Goal: Task Accomplishment & Management: Manage account settings

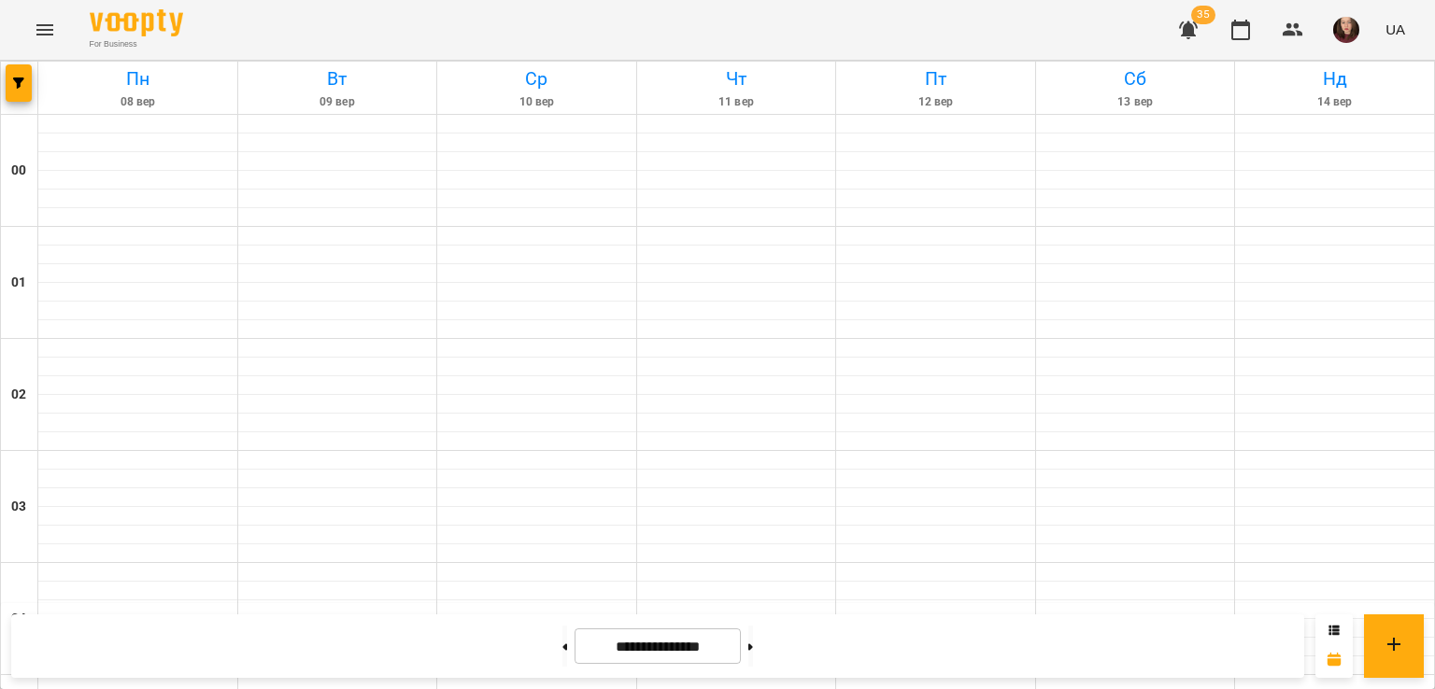
scroll to position [1961, 0]
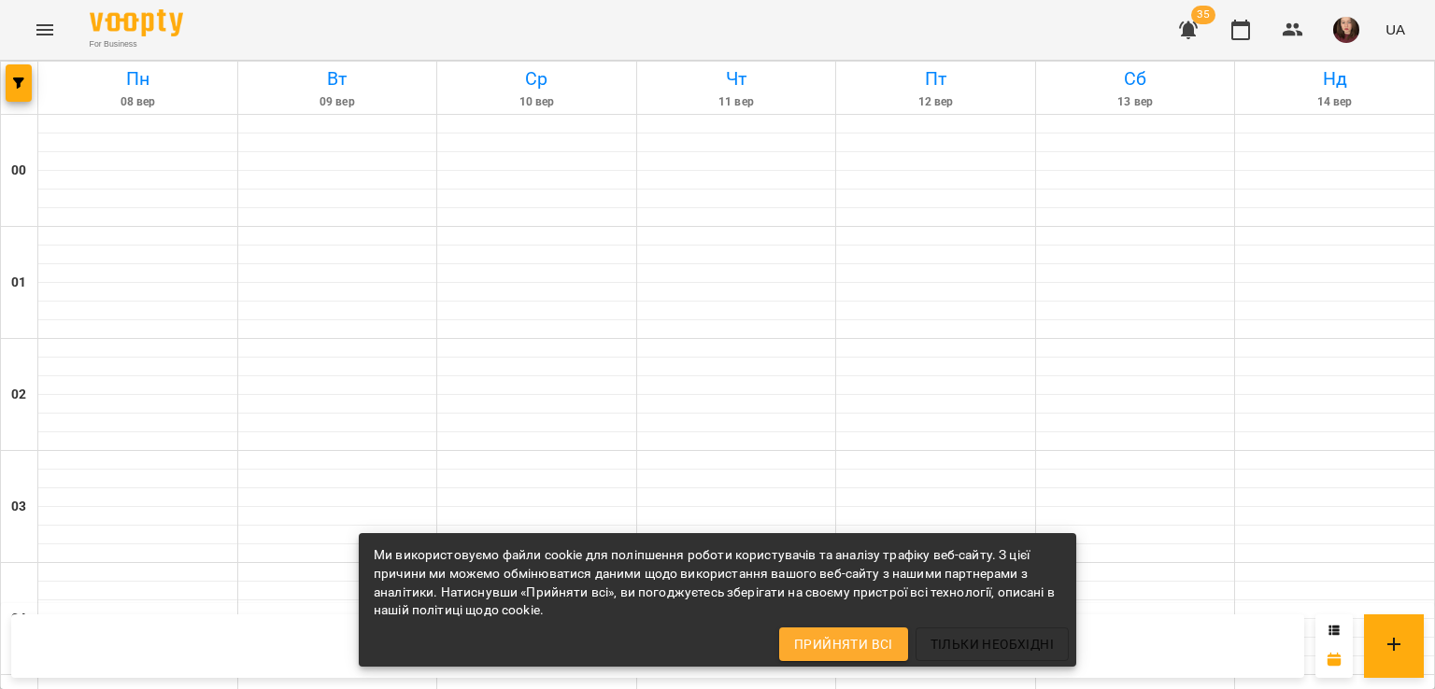
scroll to position [2140, 0]
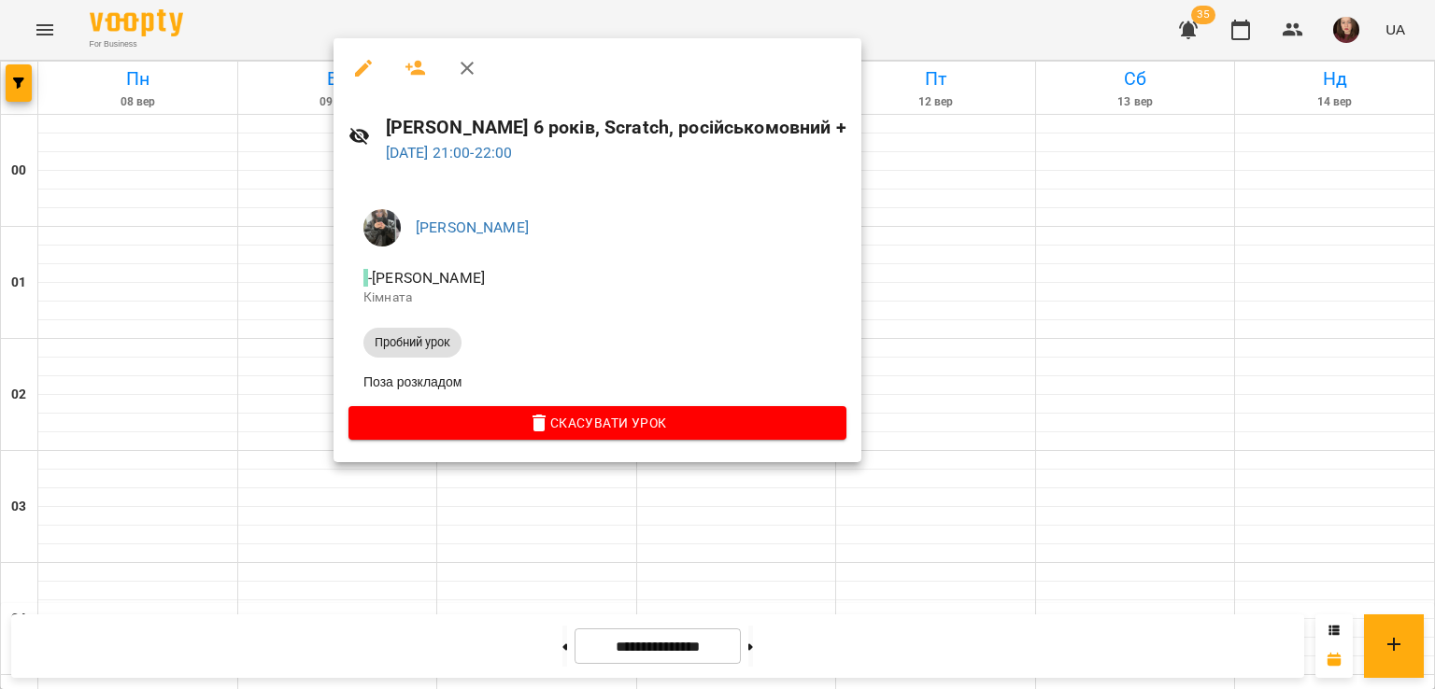
click at [949, 340] on div at bounding box center [717, 344] width 1435 height 689
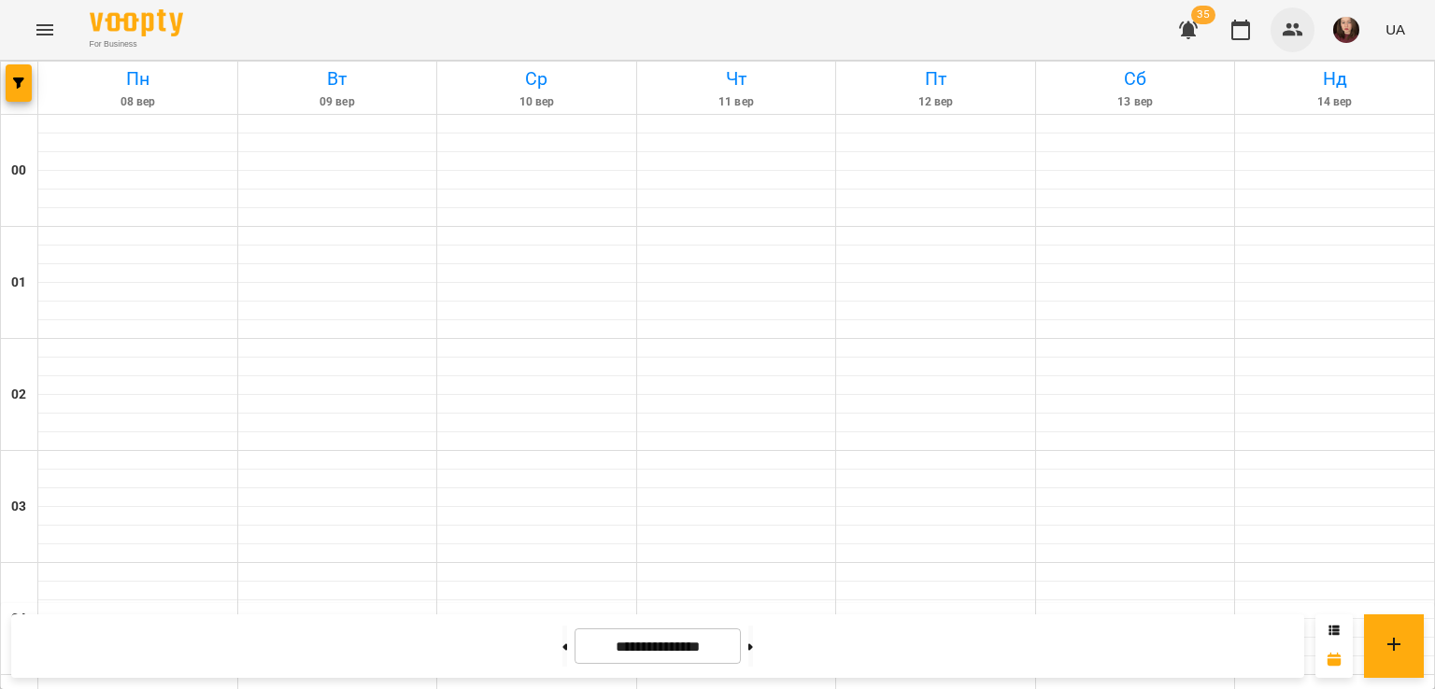
click at [1285, 35] on icon "button" at bounding box center [1292, 29] width 21 height 13
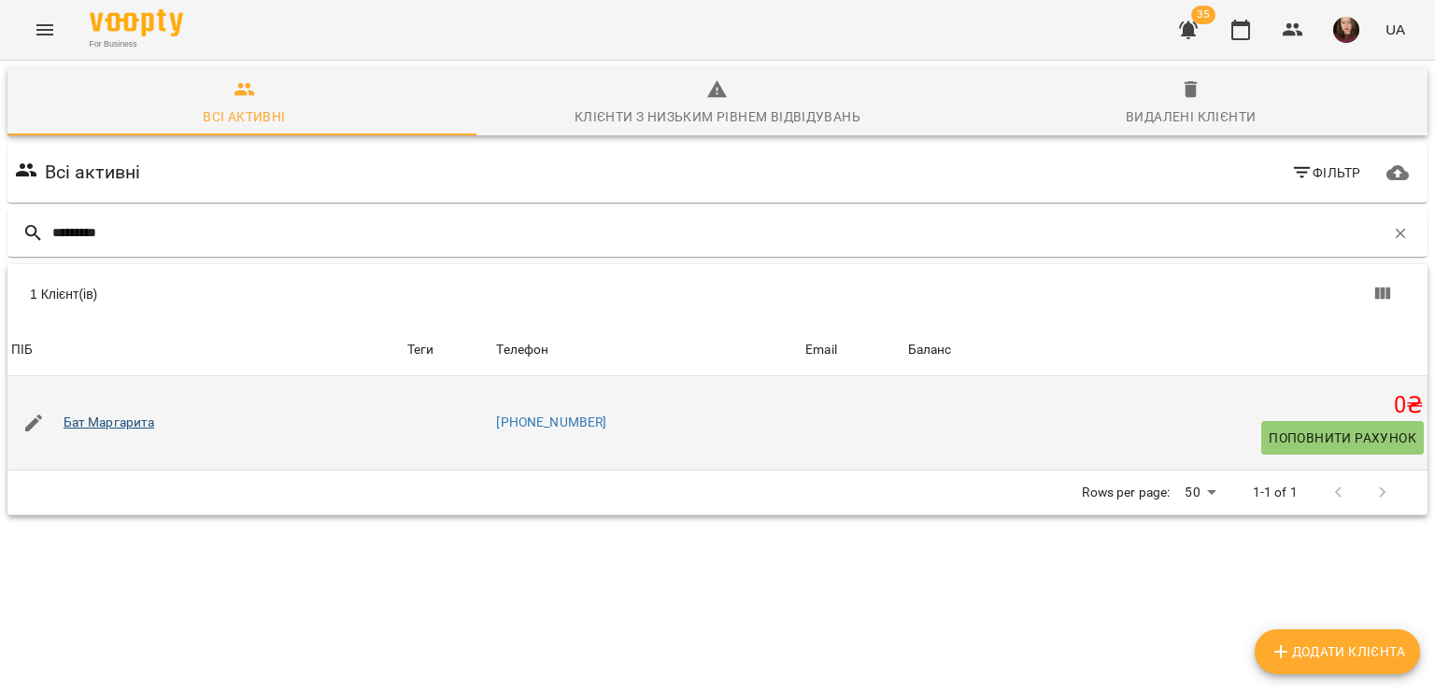
type input "*********"
click at [117, 425] on link "Бат Маргарита" at bounding box center [110, 423] width 92 height 19
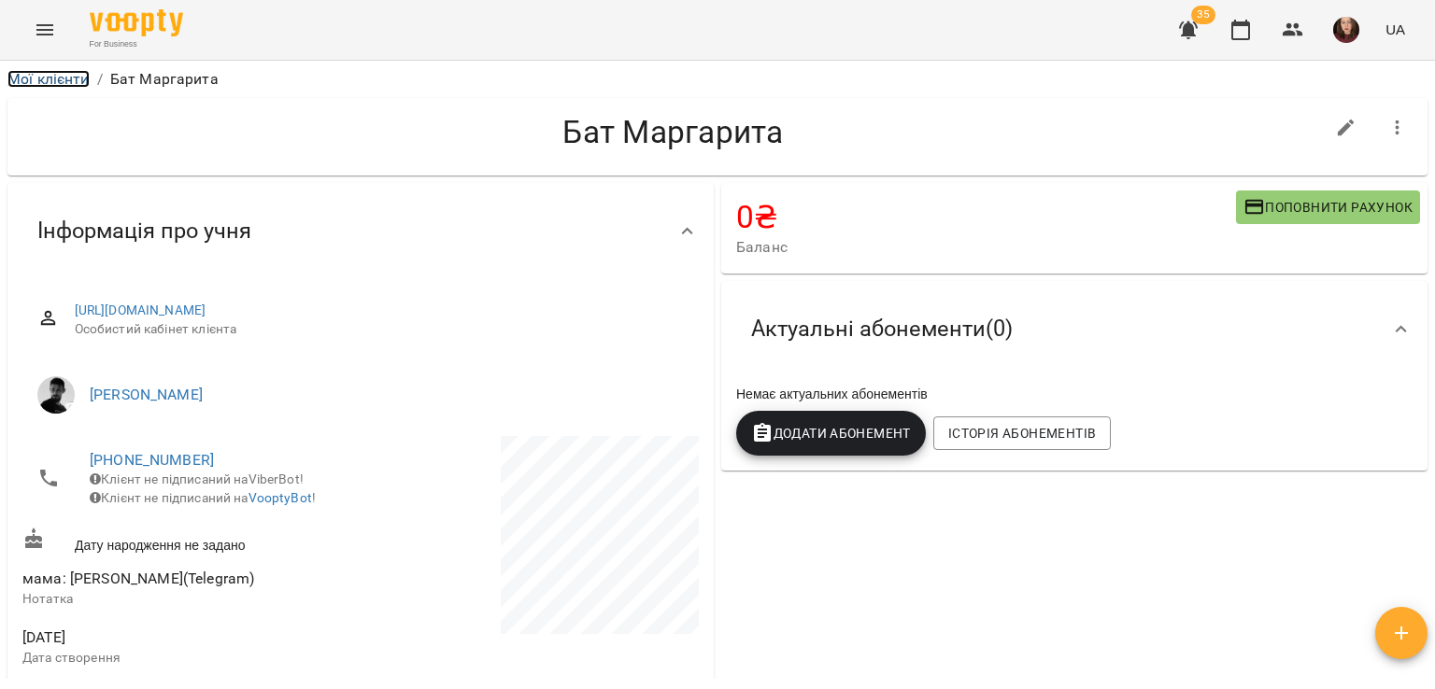
click at [46, 76] on link "Мої клієнти" at bounding box center [48, 79] width 82 height 18
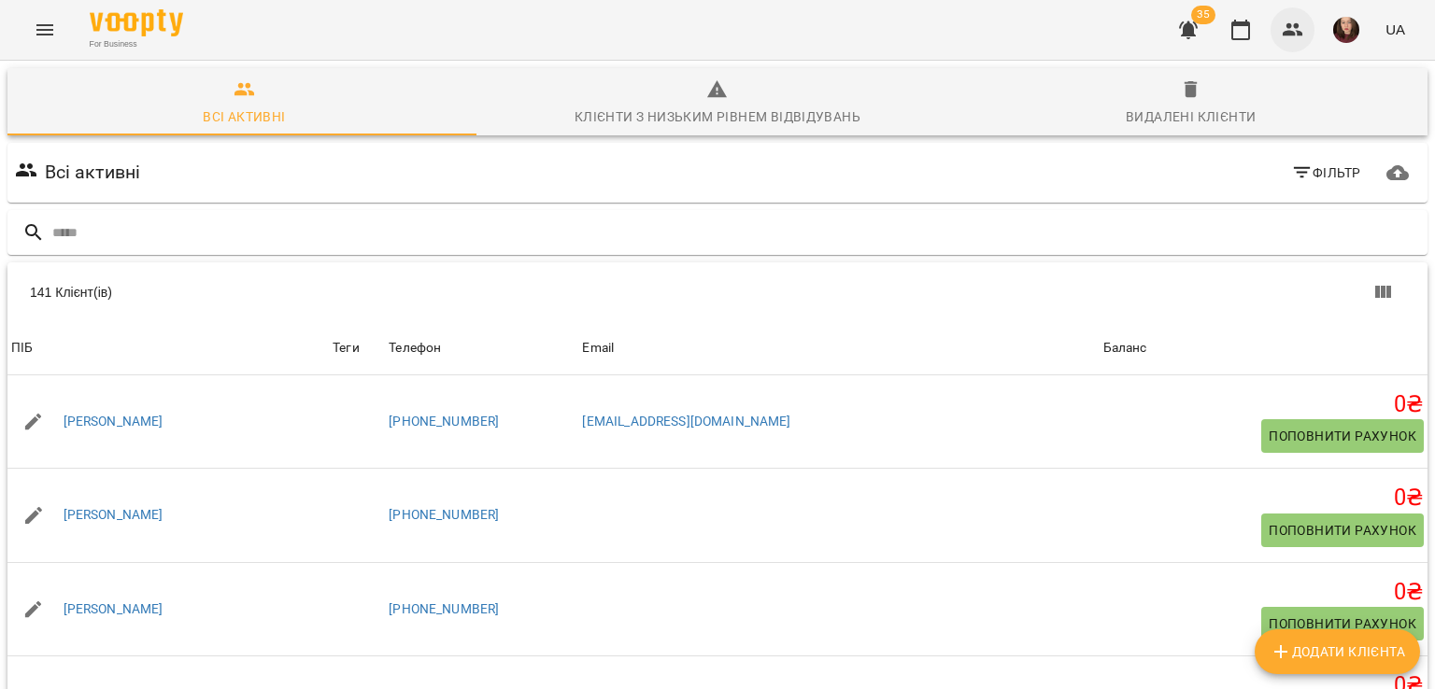
click at [1287, 29] on icon "button" at bounding box center [1292, 30] width 22 height 22
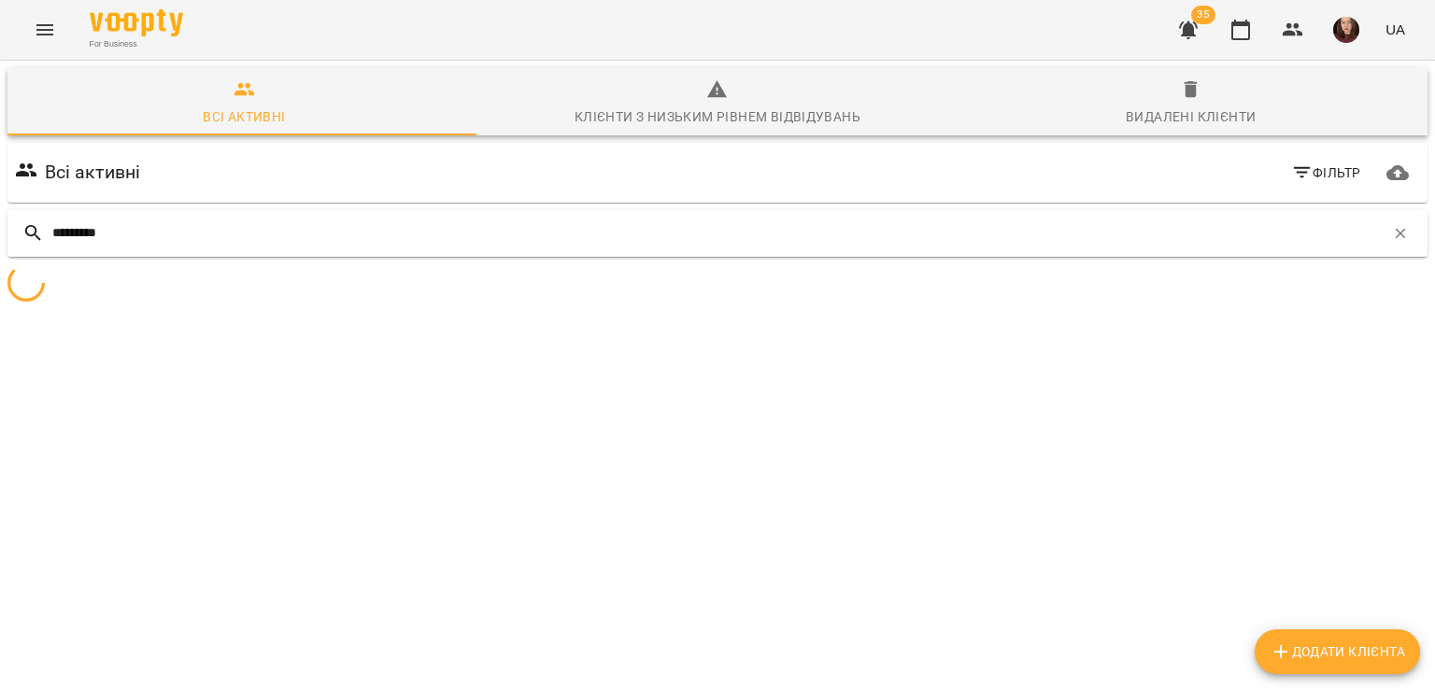
scroll to position [82, 0]
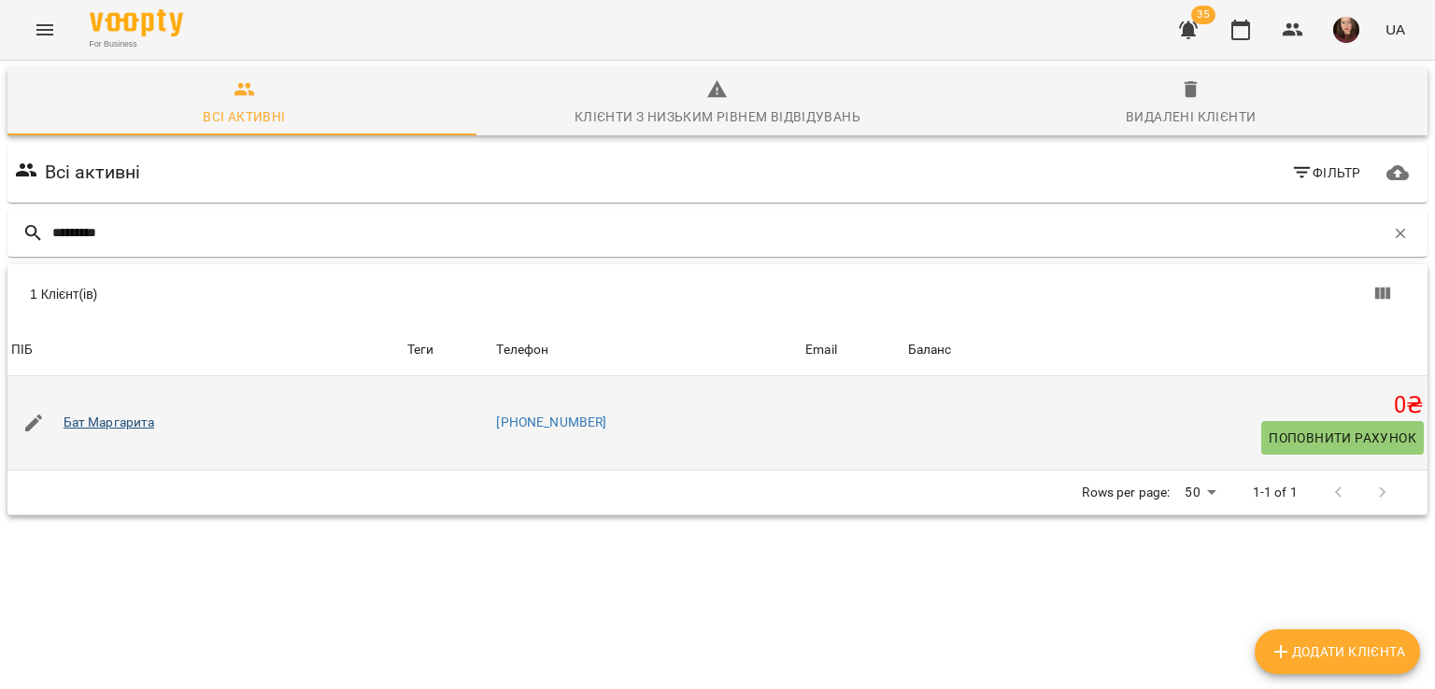
type input "*********"
click at [127, 414] on link "Бат Маргарита" at bounding box center [110, 423] width 92 height 19
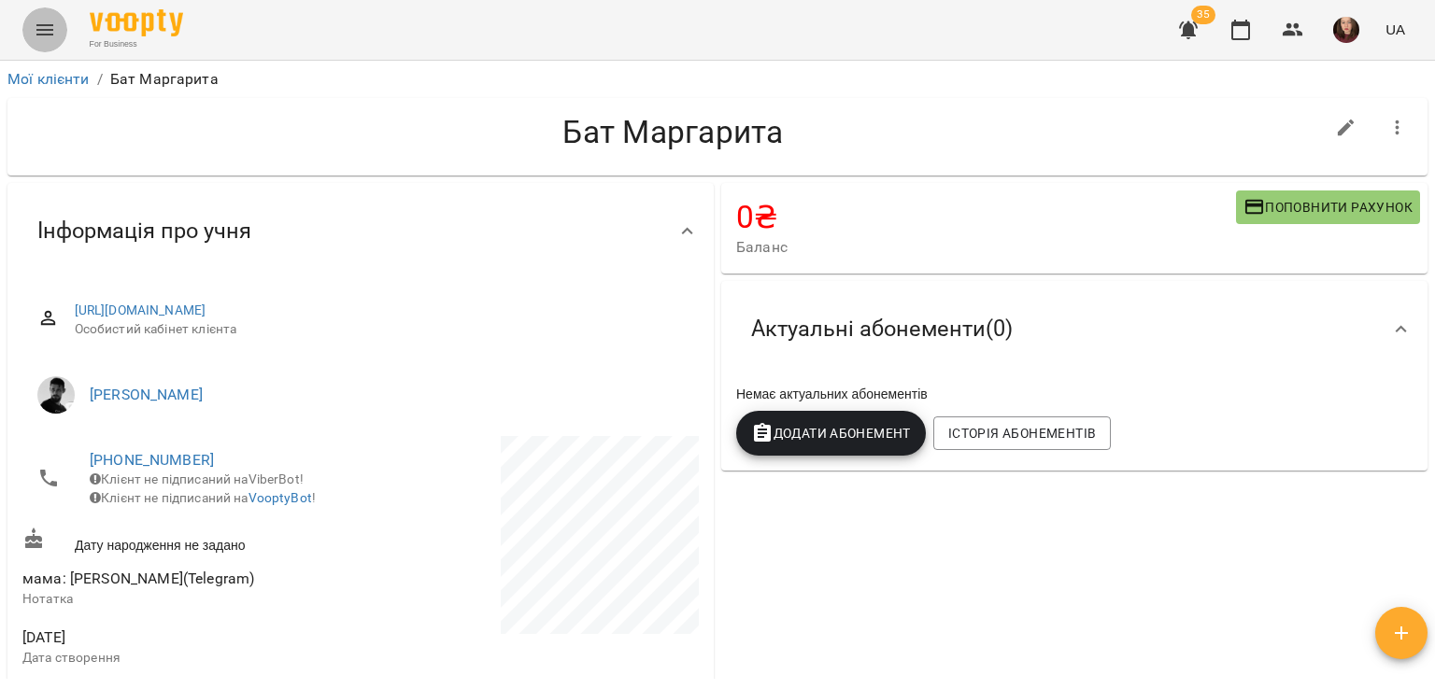
click at [37, 32] on icon "Menu" at bounding box center [45, 30] width 22 height 22
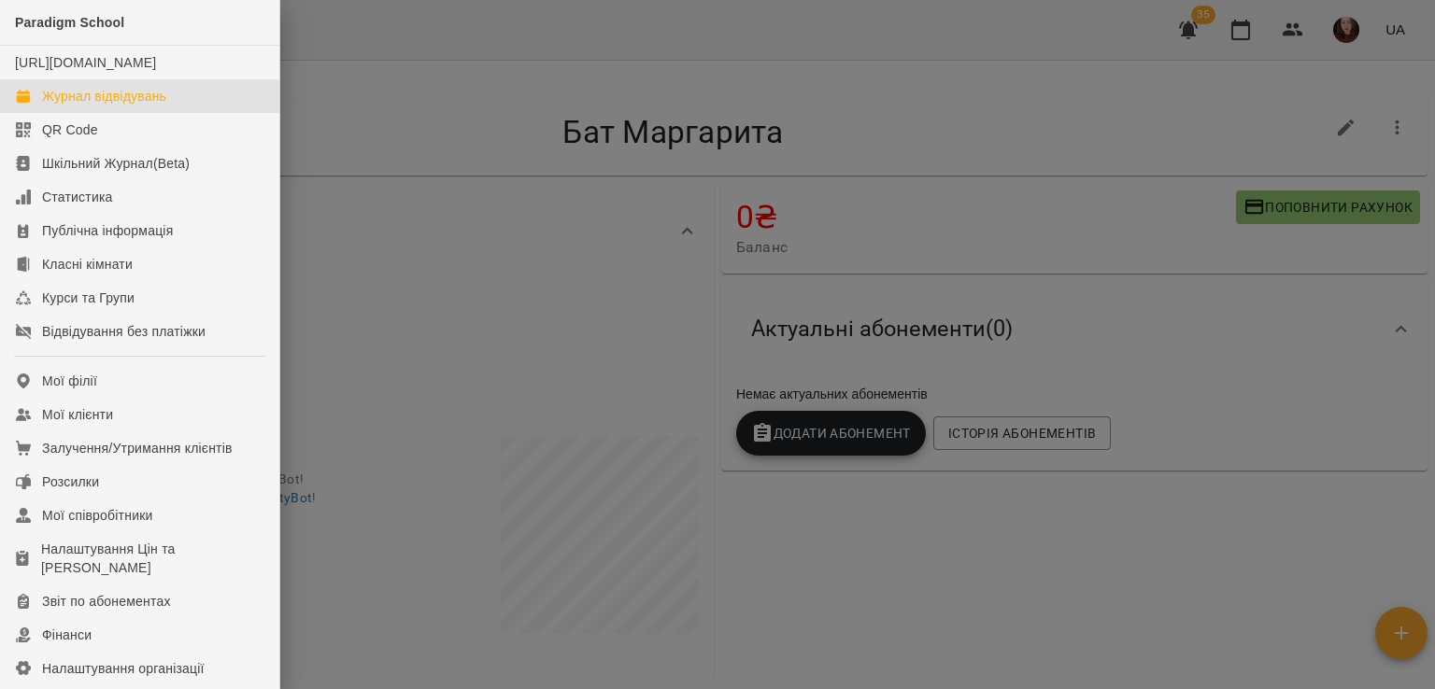
click at [123, 106] on div "Журнал відвідувань" at bounding box center [104, 96] width 124 height 19
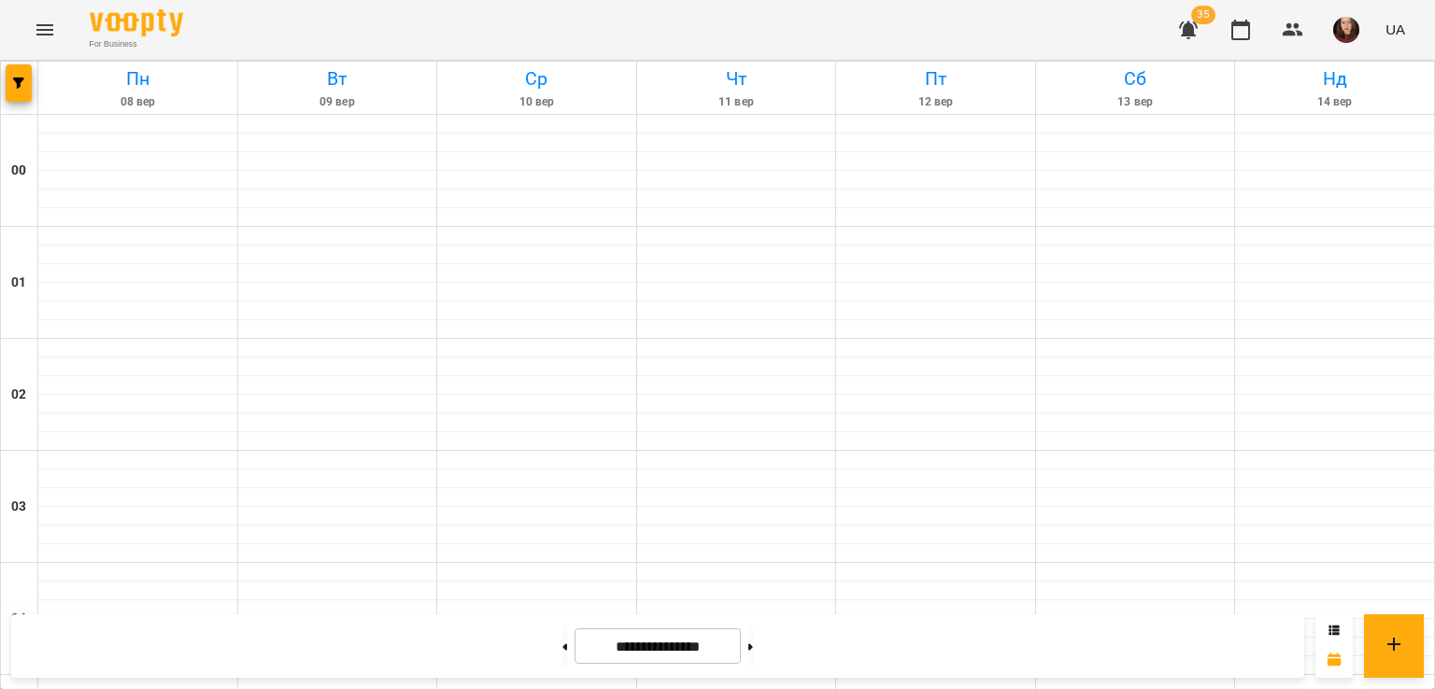
click at [47, 36] on icon "Menu" at bounding box center [45, 30] width 22 height 22
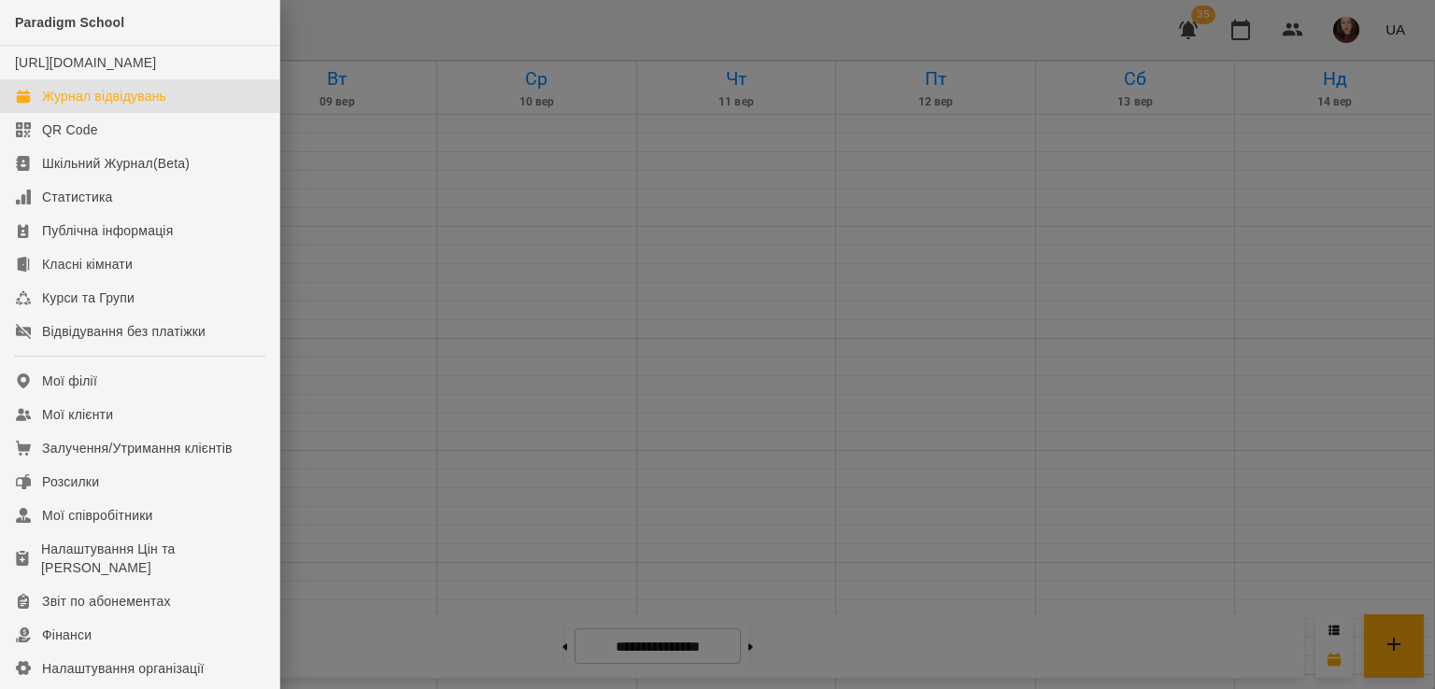
click at [120, 106] on div "Журнал відвідувань" at bounding box center [104, 96] width 124 height 19
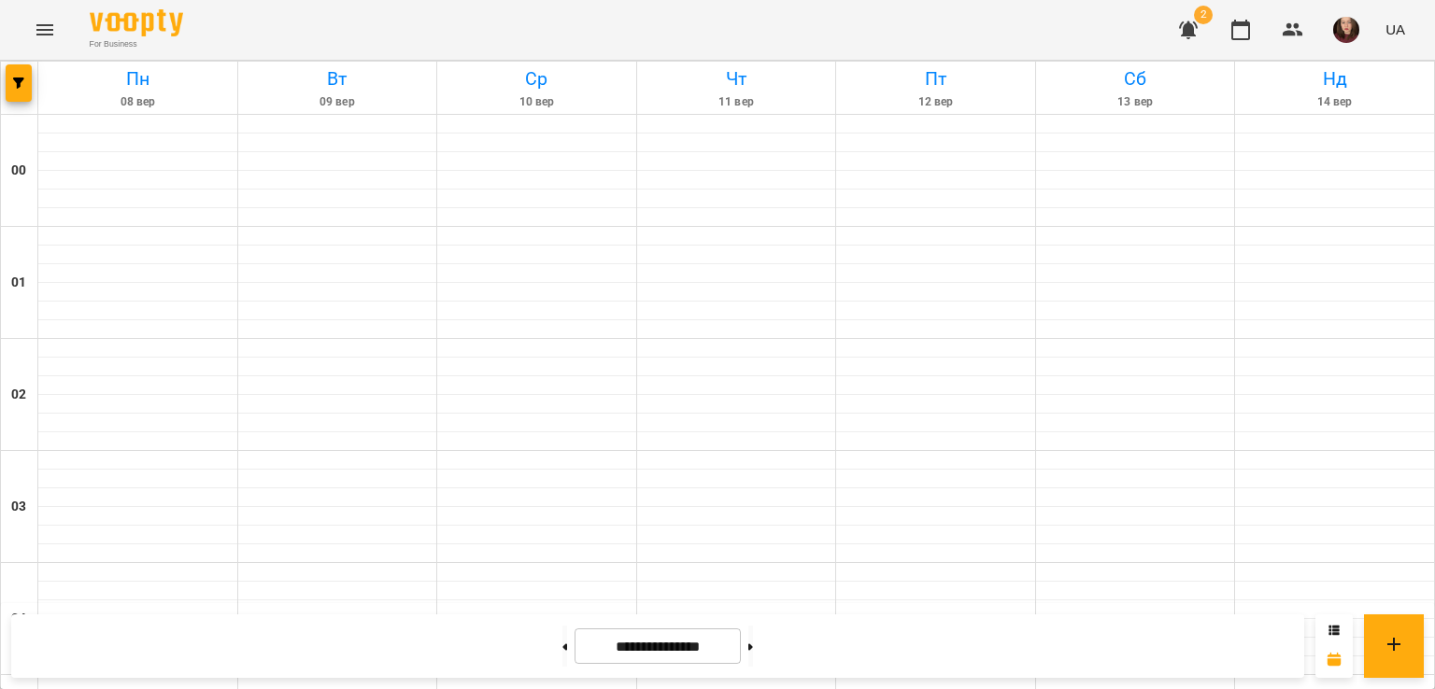
scroll to position [1546, 0]
click at [22, 87] on icon "button" at bounding box center [18, 83] width 11 height 11
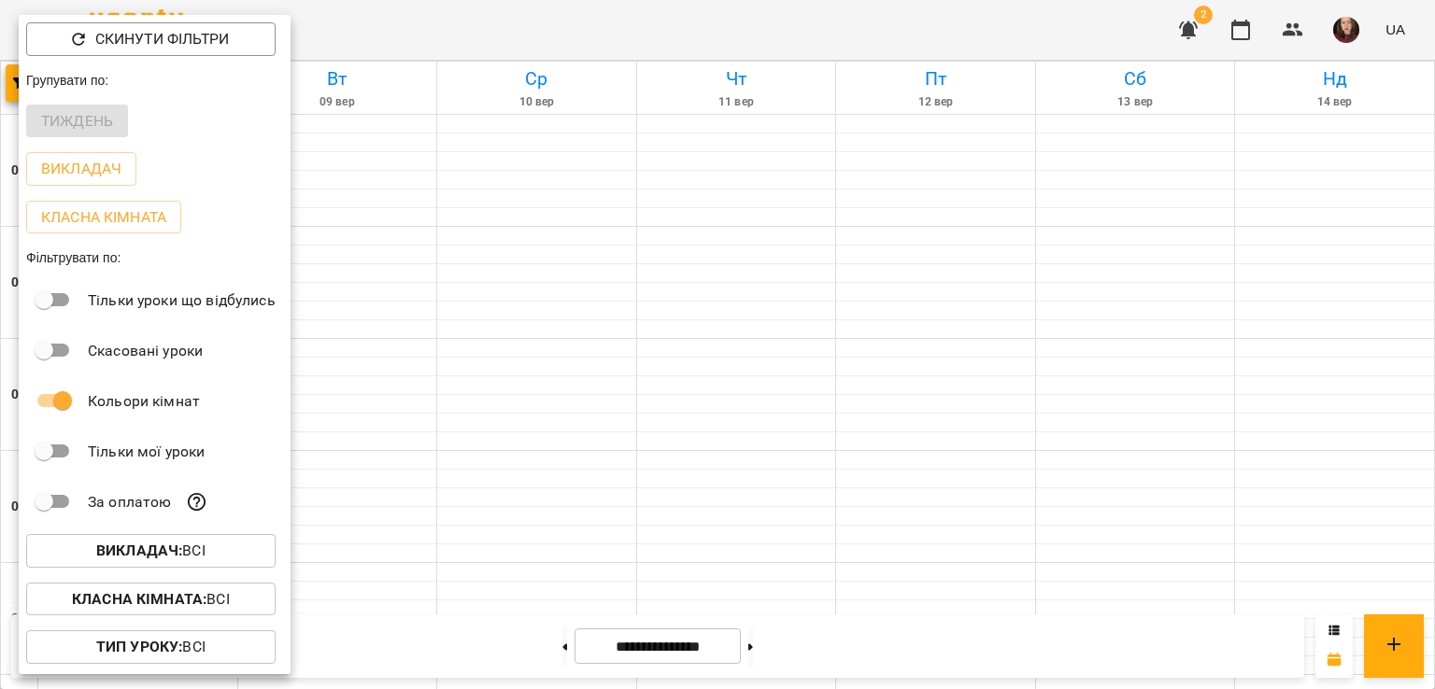
click at [448, 474] on div at bounding box center [717, 344] width 1435 height 689
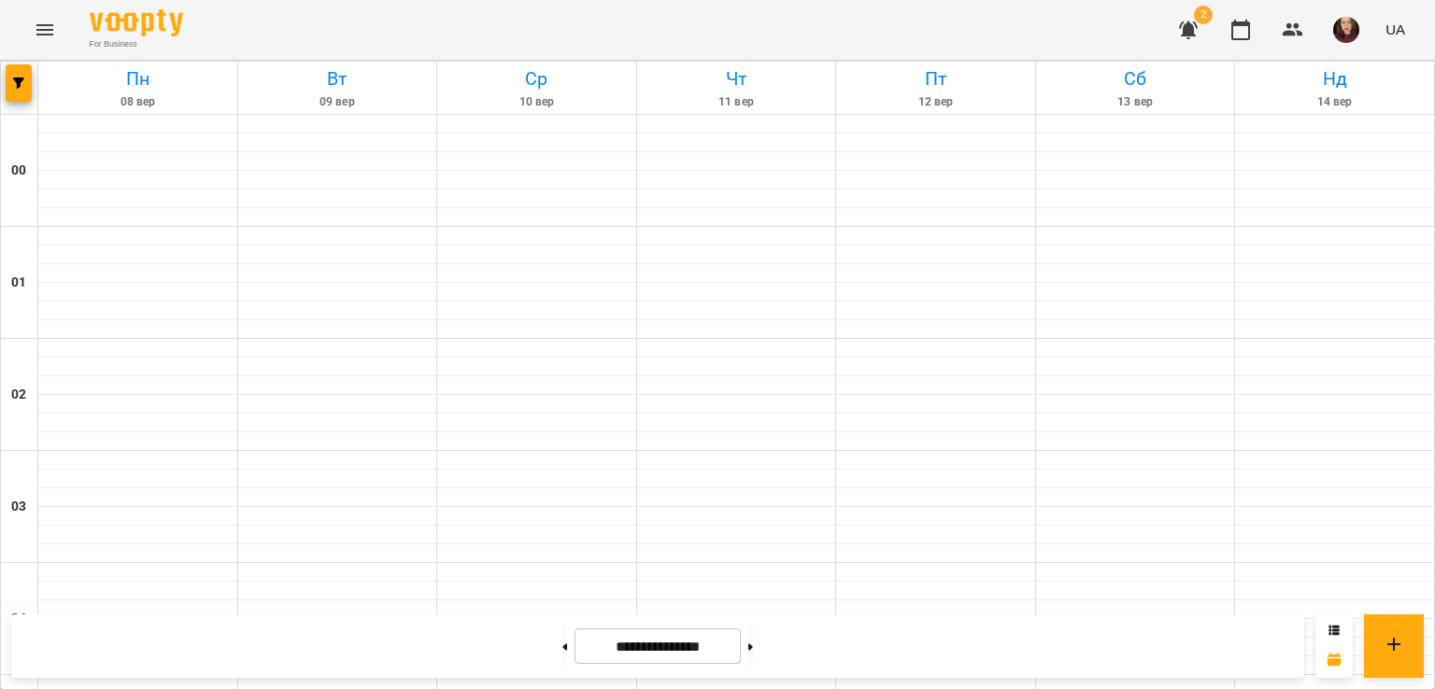
scroll to position [2013, 0]
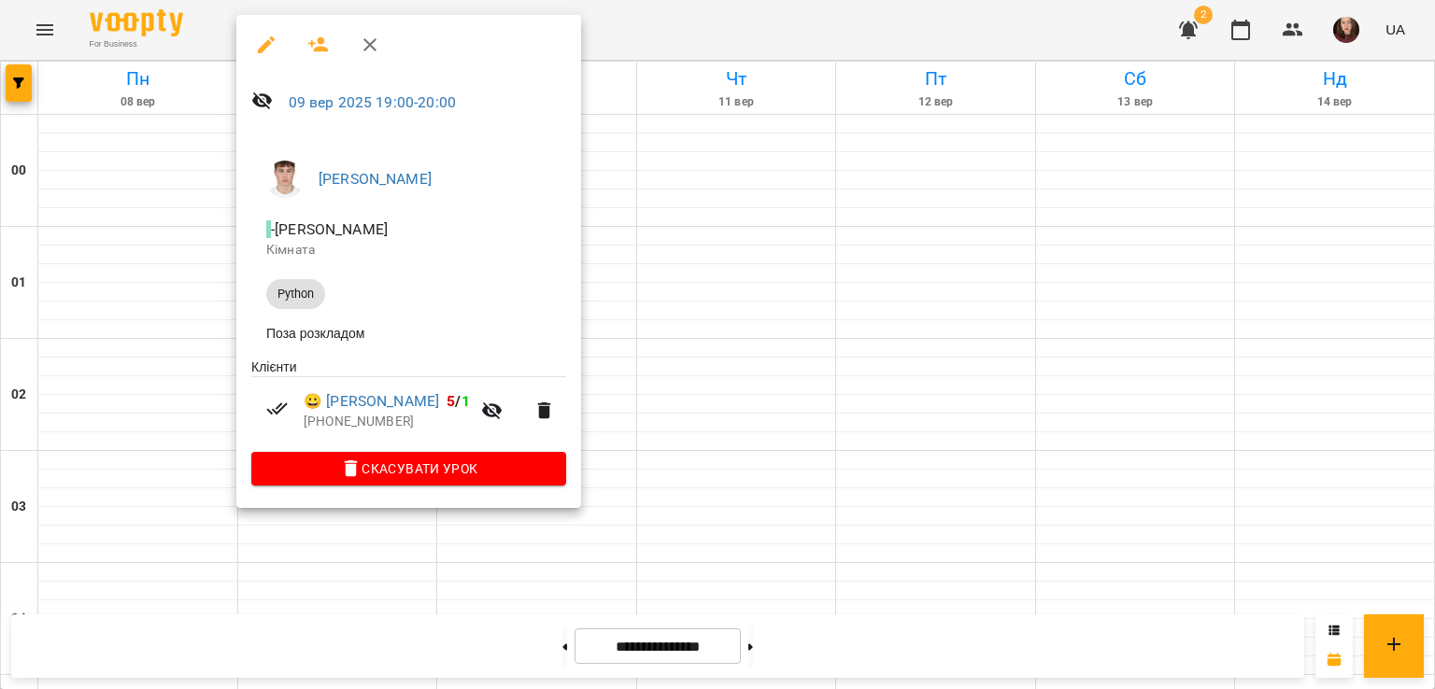
click at [612, 318] on div at bounding box center [717, 344] width 1435 height 689
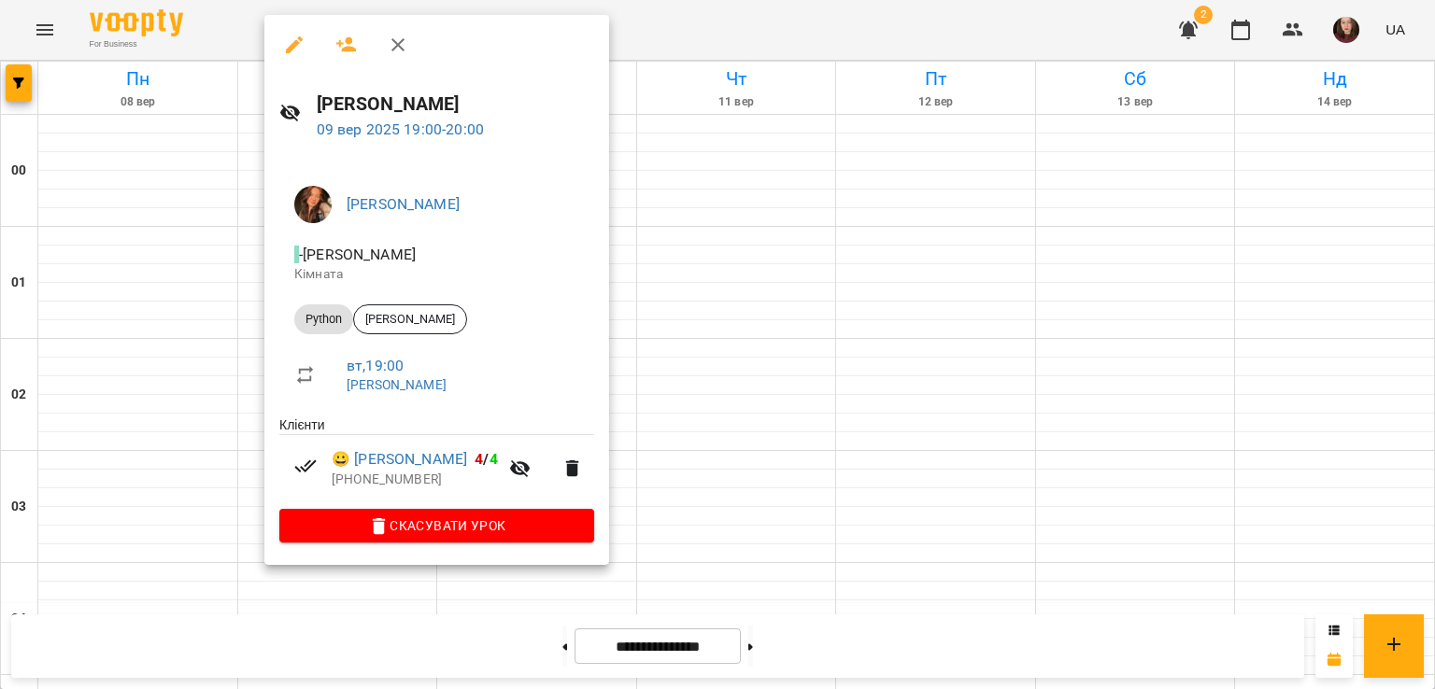
click at [747, 393] on div at bounding box center [717, 344] width 1435 height 689
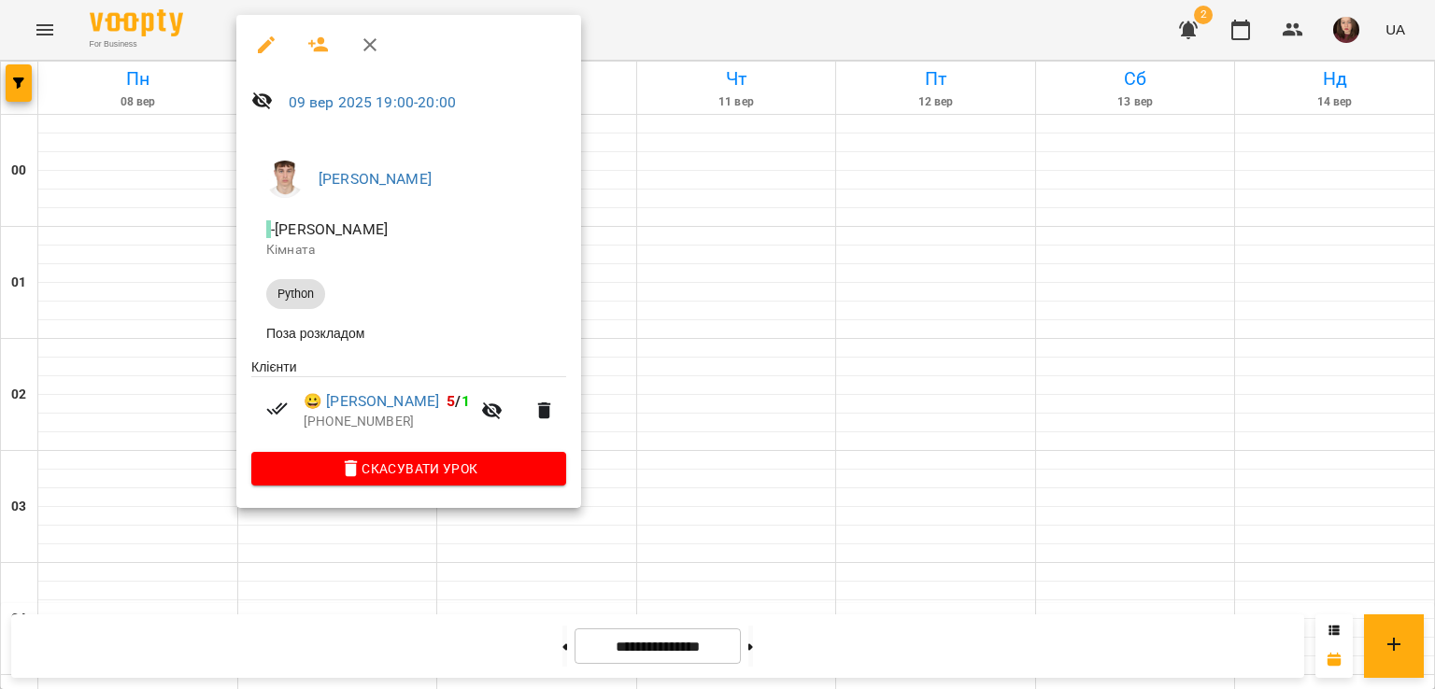
drag, startPoint x: 377, startPoint y: 44, endPoint x: 399, endPoint y: 57, distance: 25.1
click at [377, 44] on icon "button" at bounding box center [370, 45] width 22 height 22
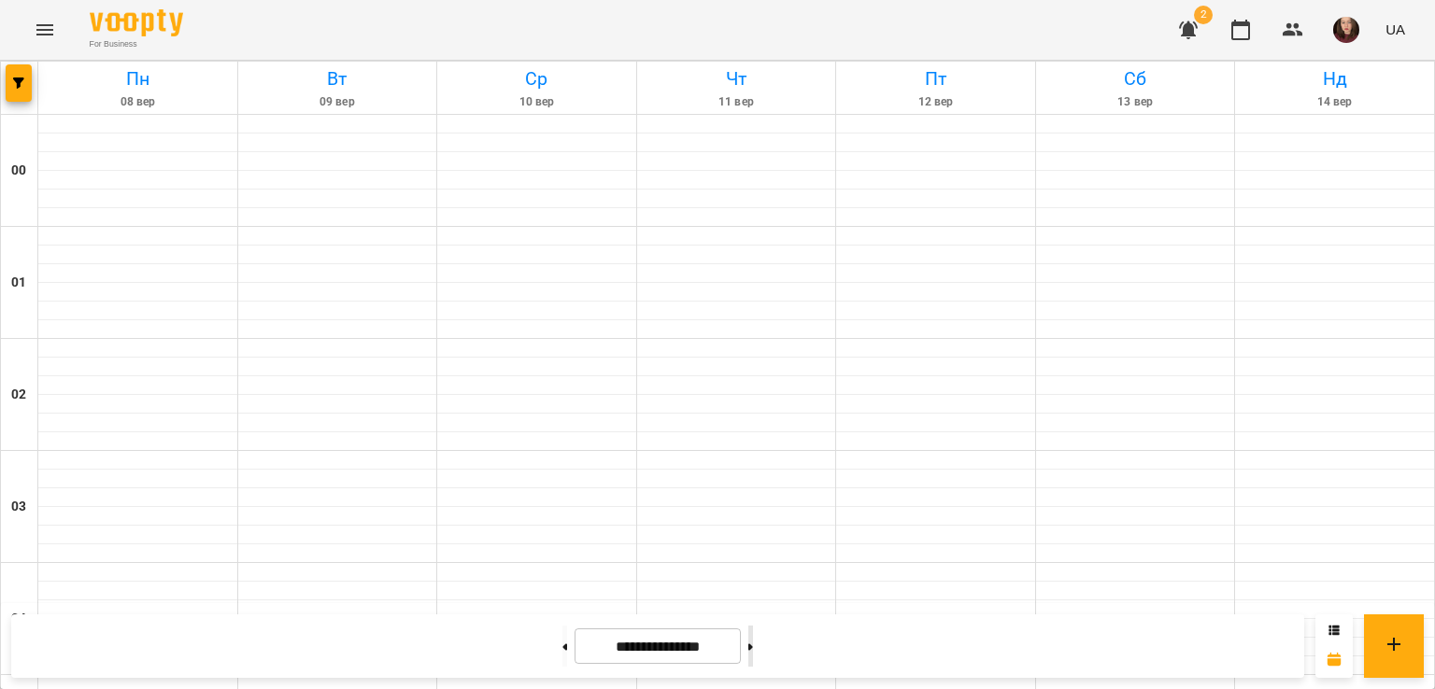
click at [753, 638] on button at bounding box center [750, 646] width 5 height 41
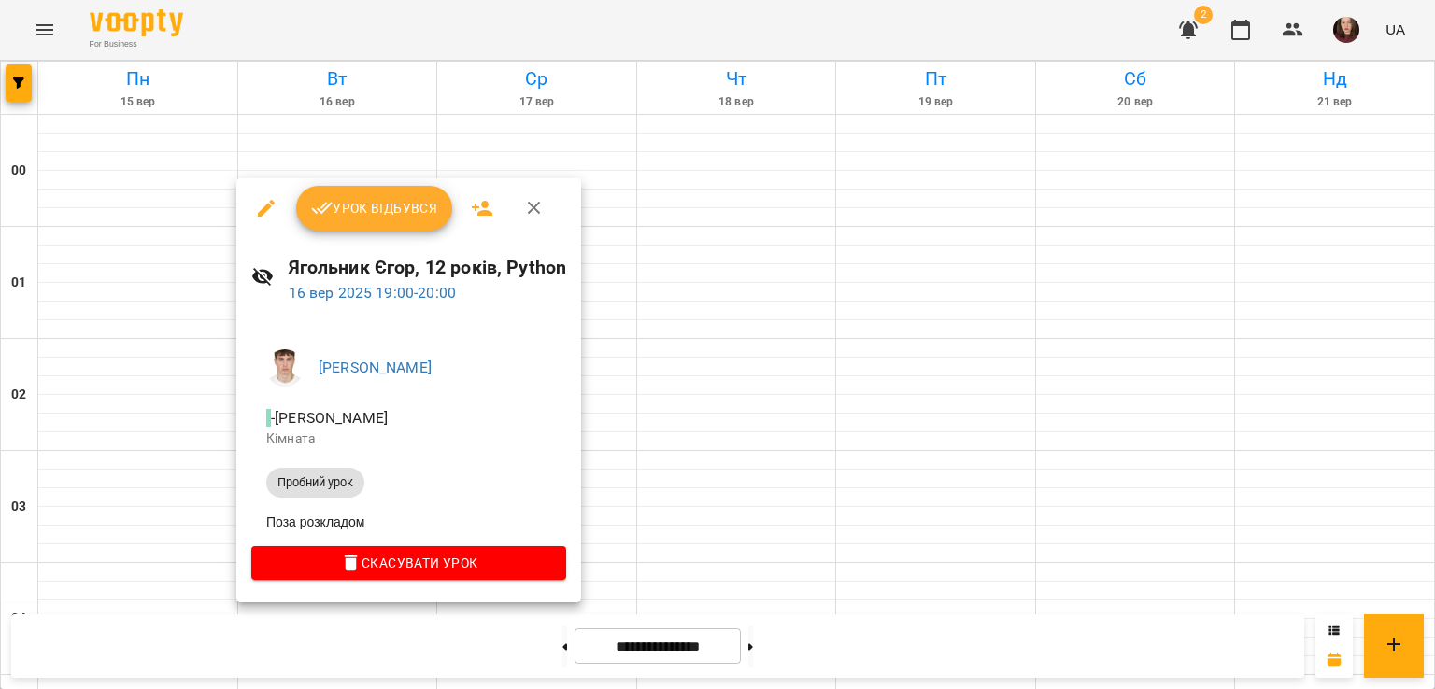
click at [530, 210] on icon "button" at bounding box center [534, 208] width 13 height 13
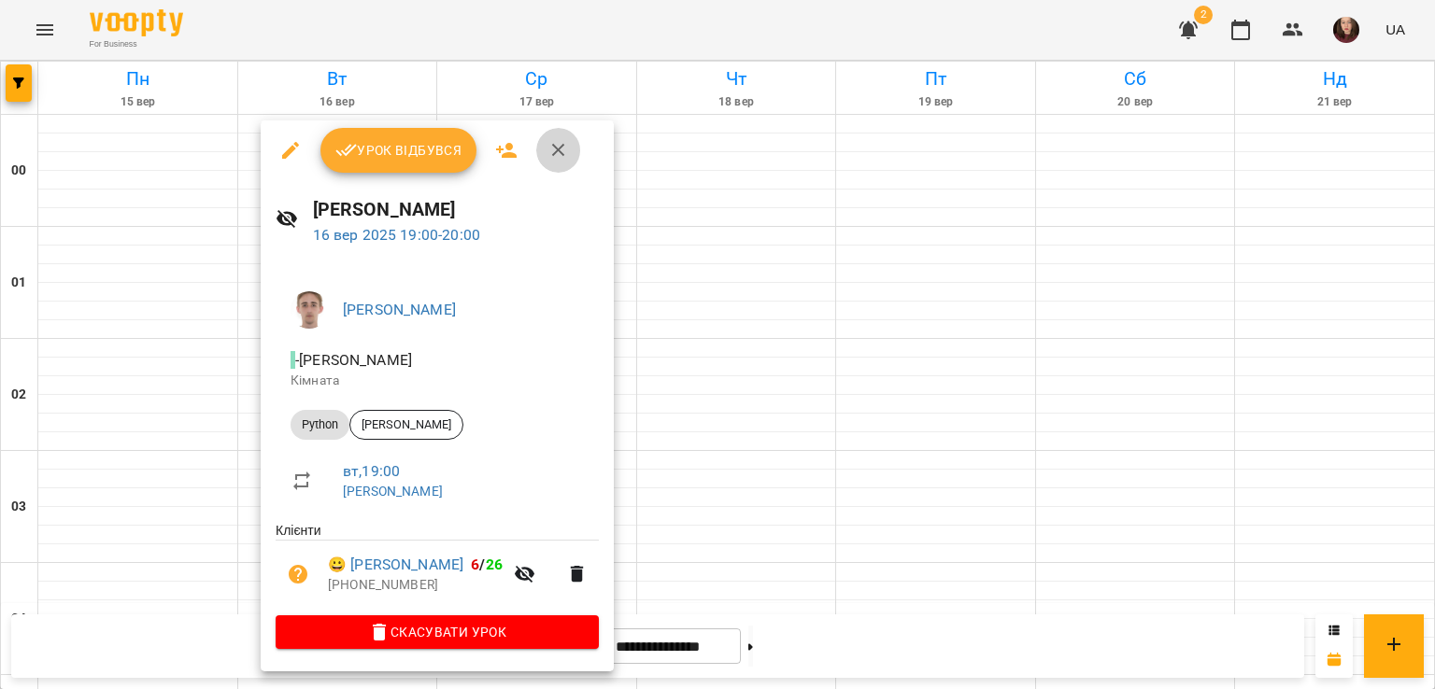
click at [553, 156] on icon "button" at bounding box center [558, 150] width 22 height 22
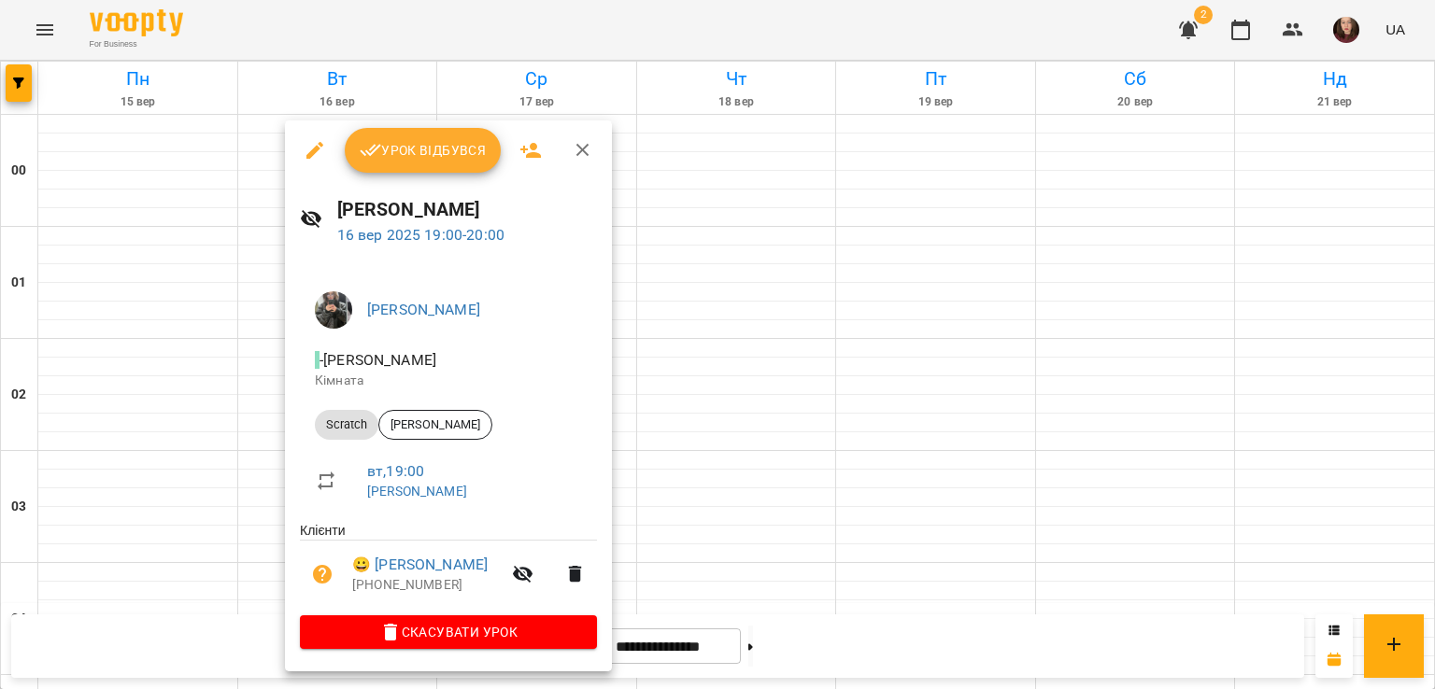
click at [589, 154] on icon "button" at bounding box center [583, 150] width 22 height 22
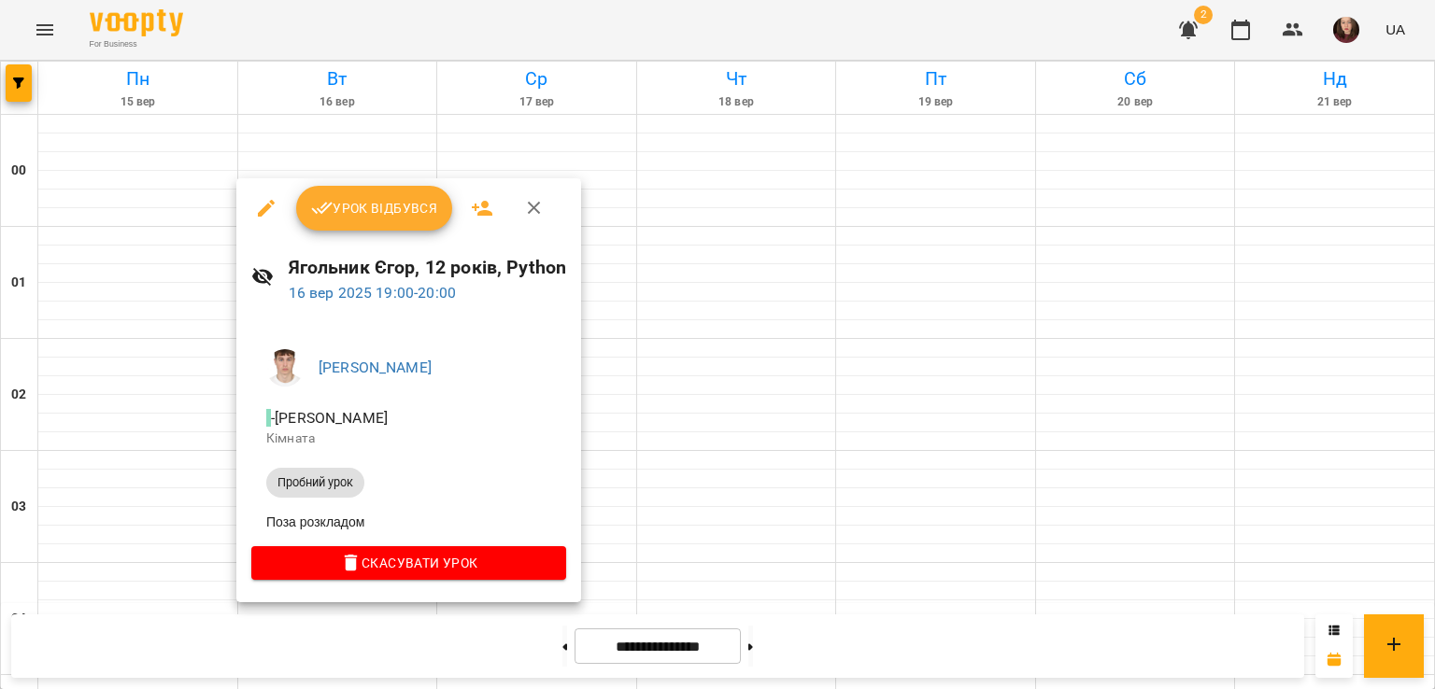
click at [532, 207] on icon "button" at bounding box center [534, 208] width 13 height 13
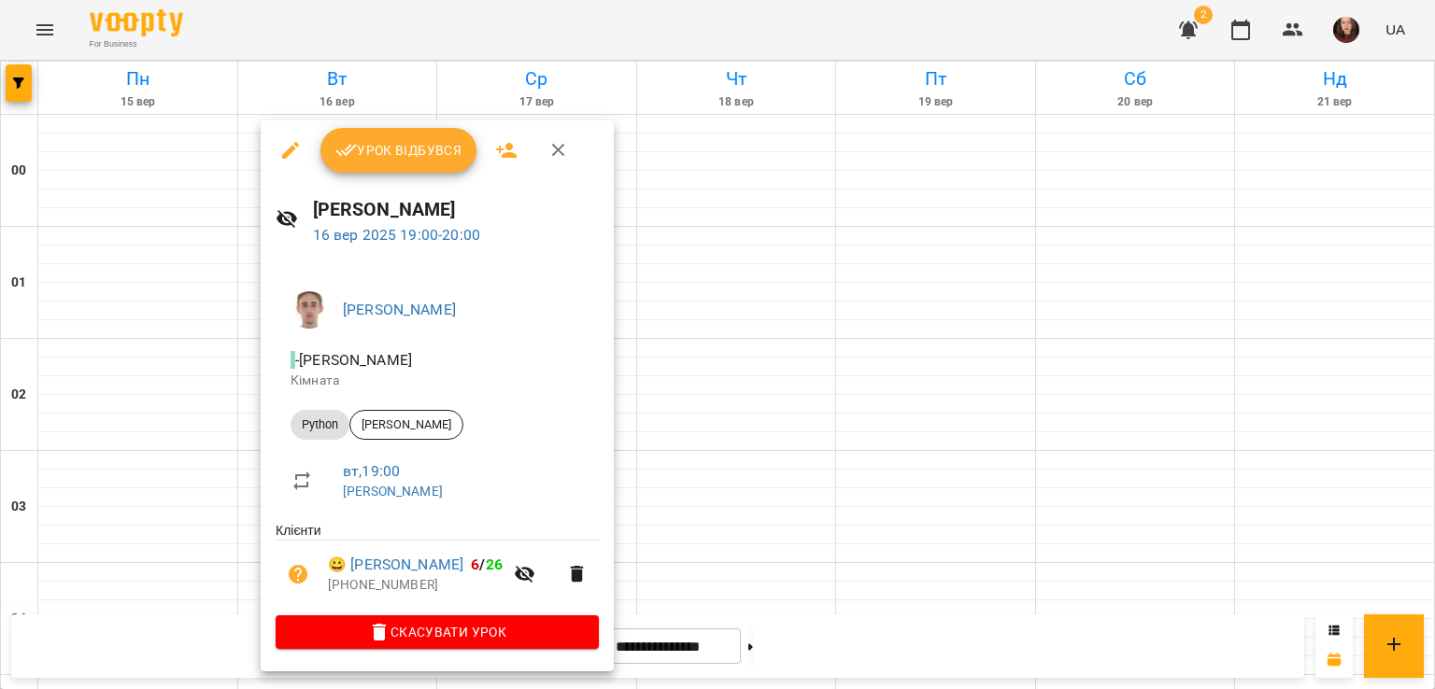
click at [564, 151] on icon "button" at bounding box center [558, 150] width 22 height 22
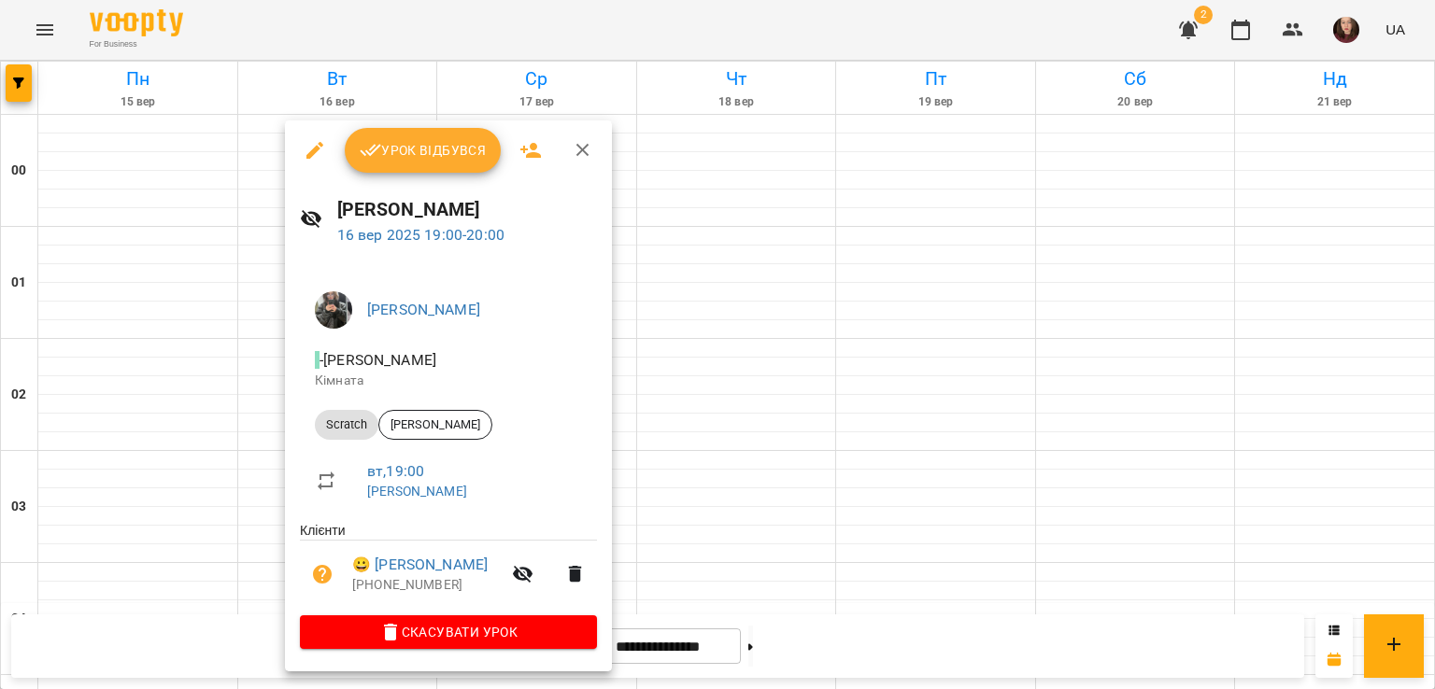
click at [575, 154] on icon "button" at bounding box center [583, 150] width 22 height 22
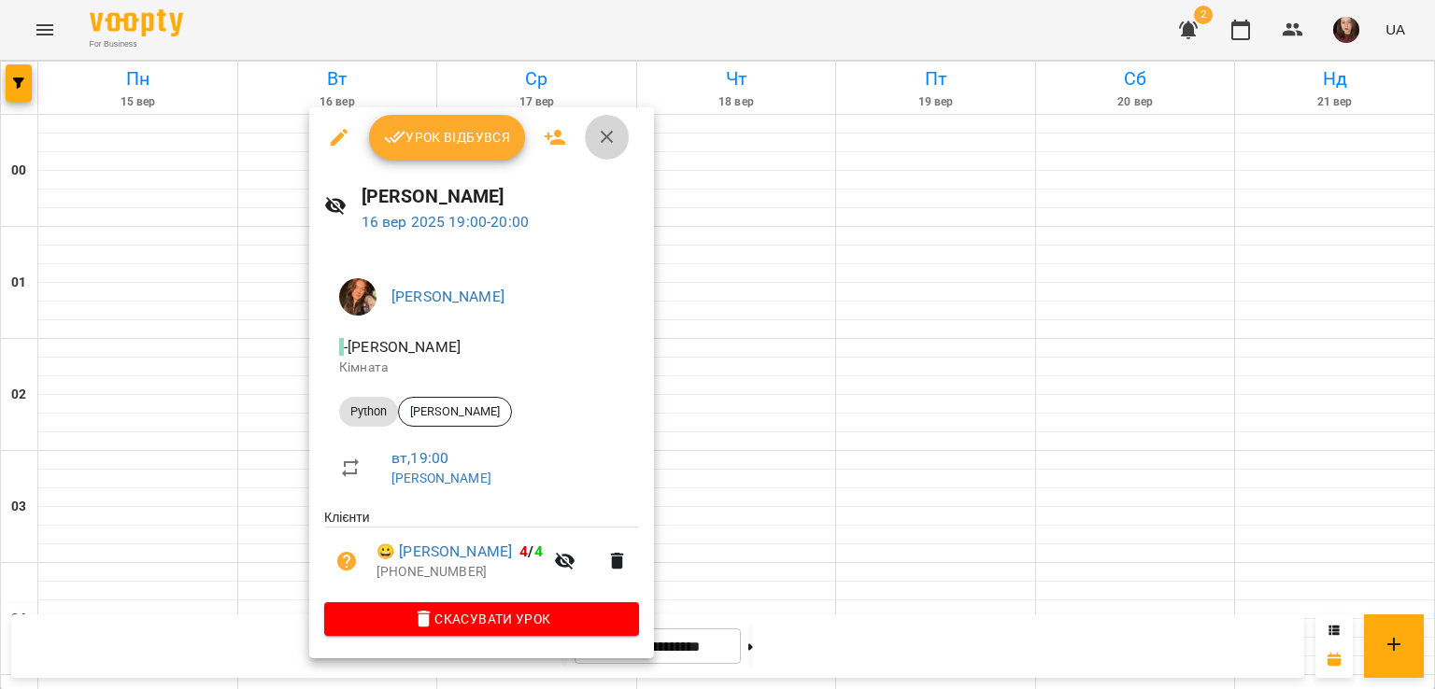
click at [615, 139] on icon "button" at bounding box center [607, 137] width 22 height 22
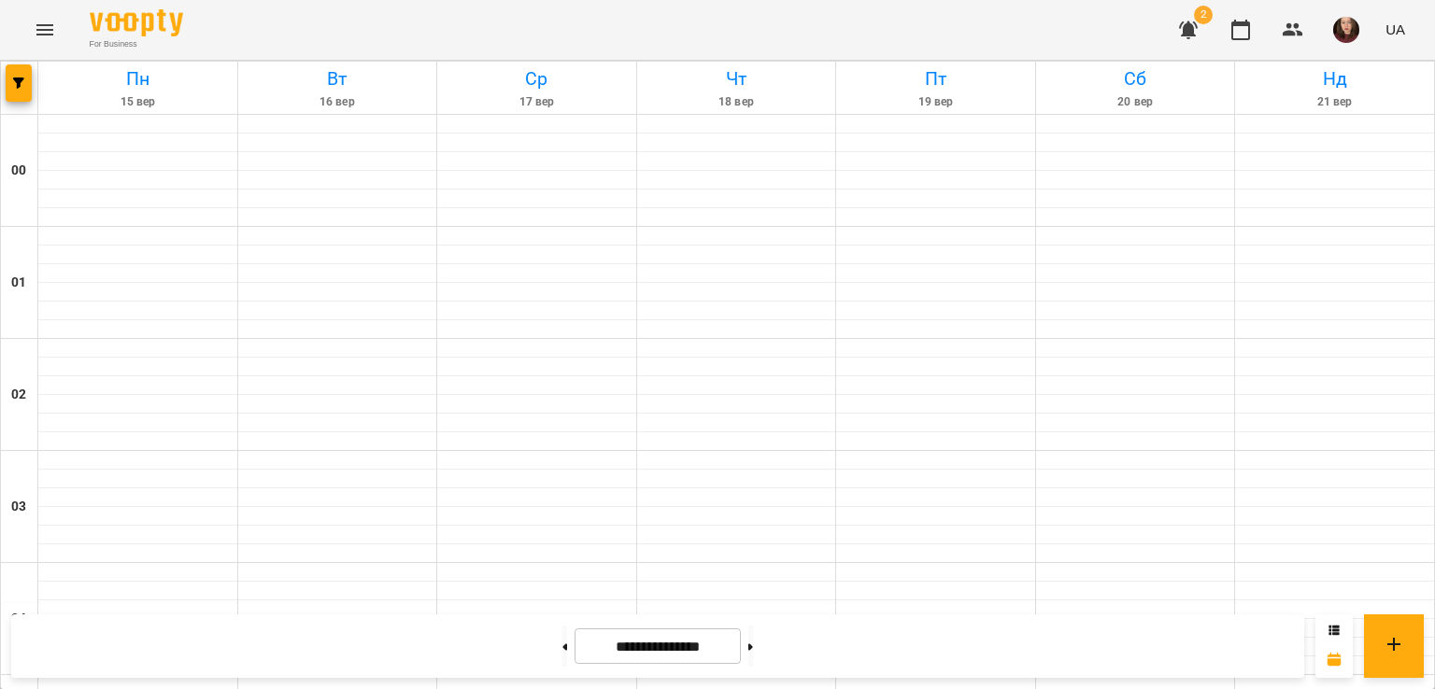
scroll to position [2106, 0]
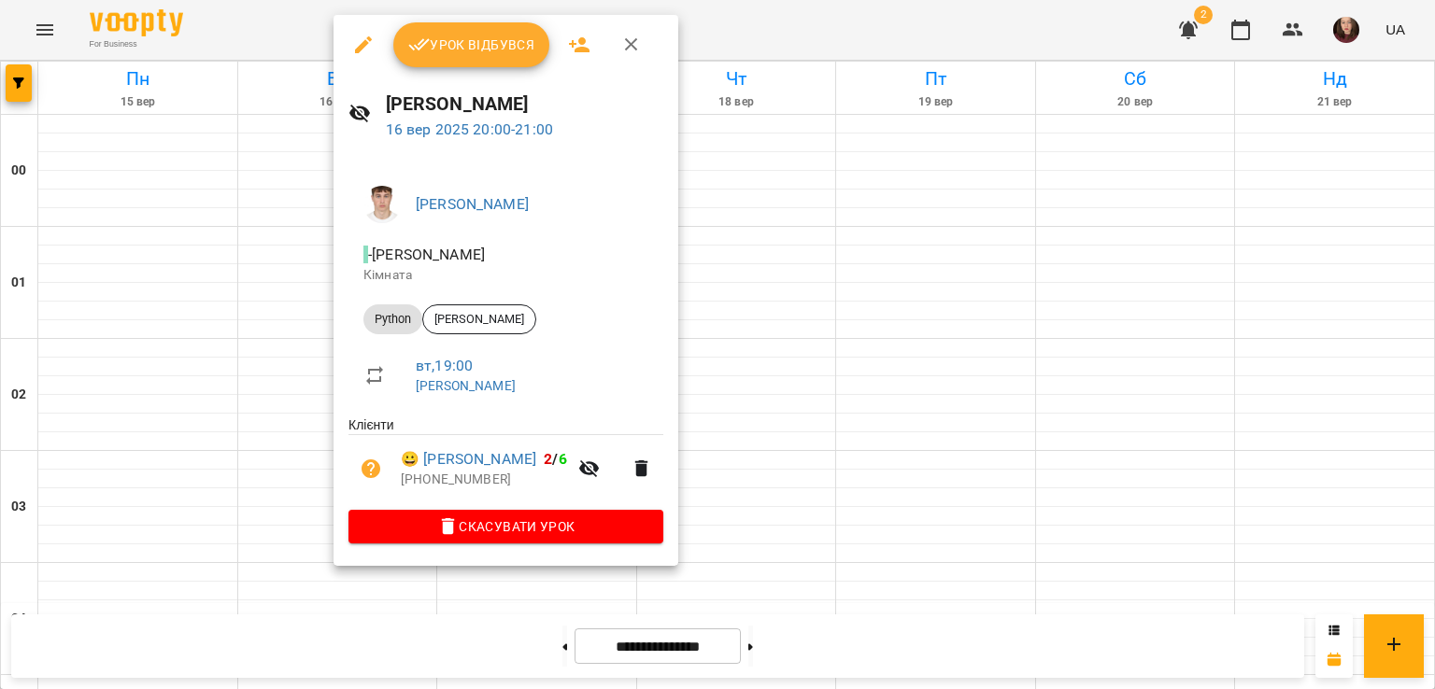
click at [630, 40] on icon "button" at bounding box center [631, 45] width 22 height 22
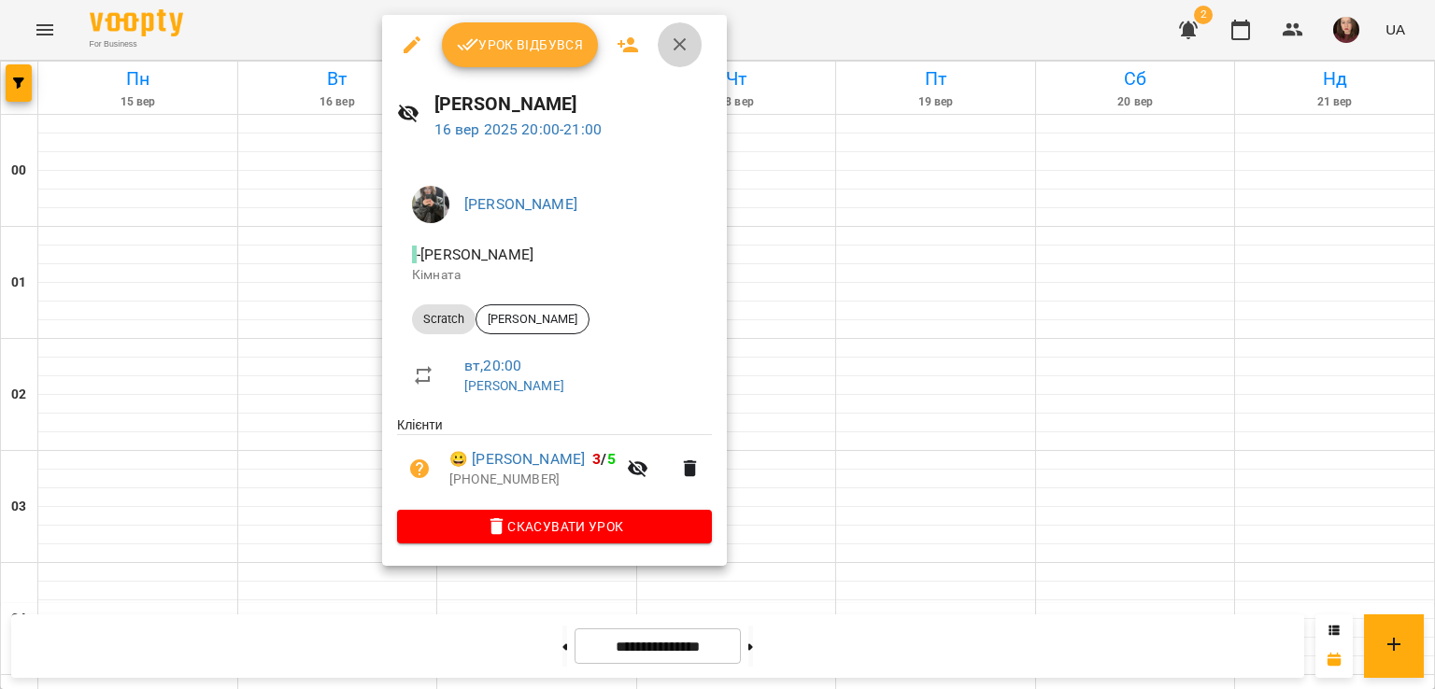
click at [677, 49] on icon "button" at bounding box center [680, 45] width 22 height 22
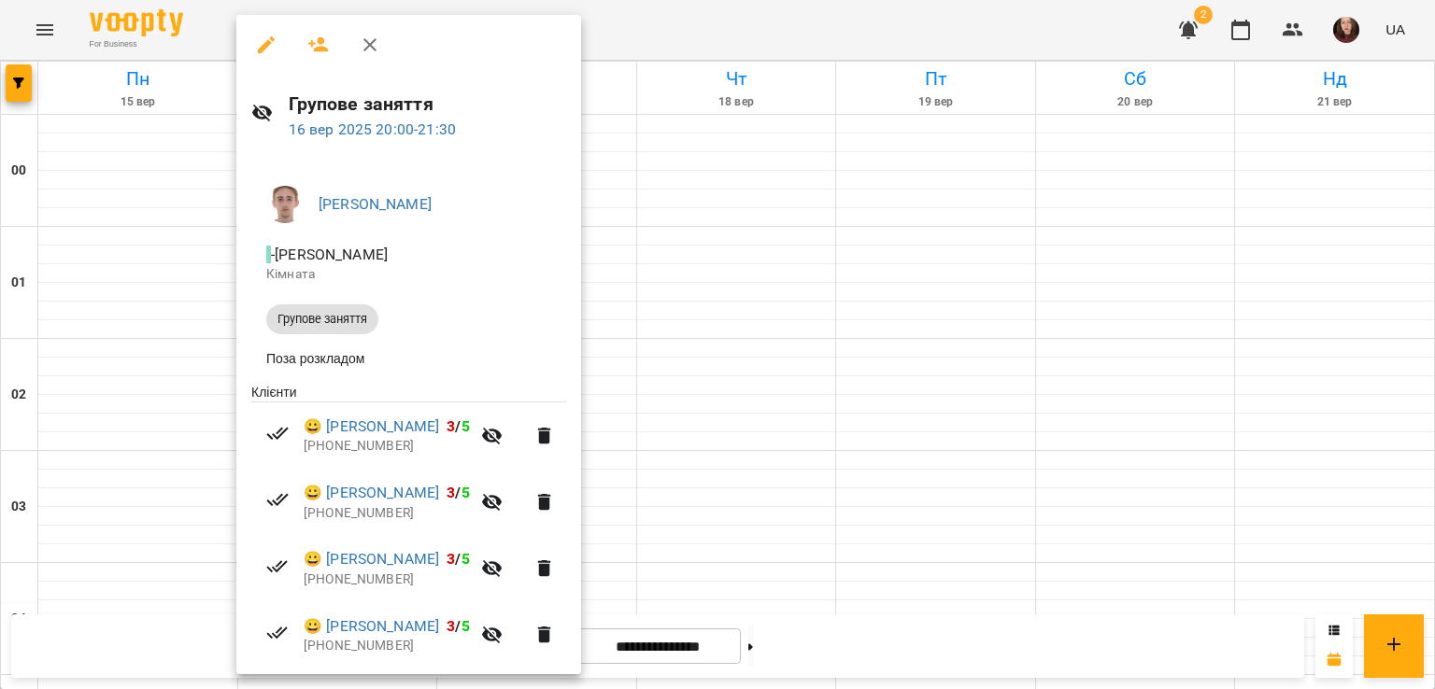
click at [655, 241] on div at bounding box center [717, 344] width 1435 height 689
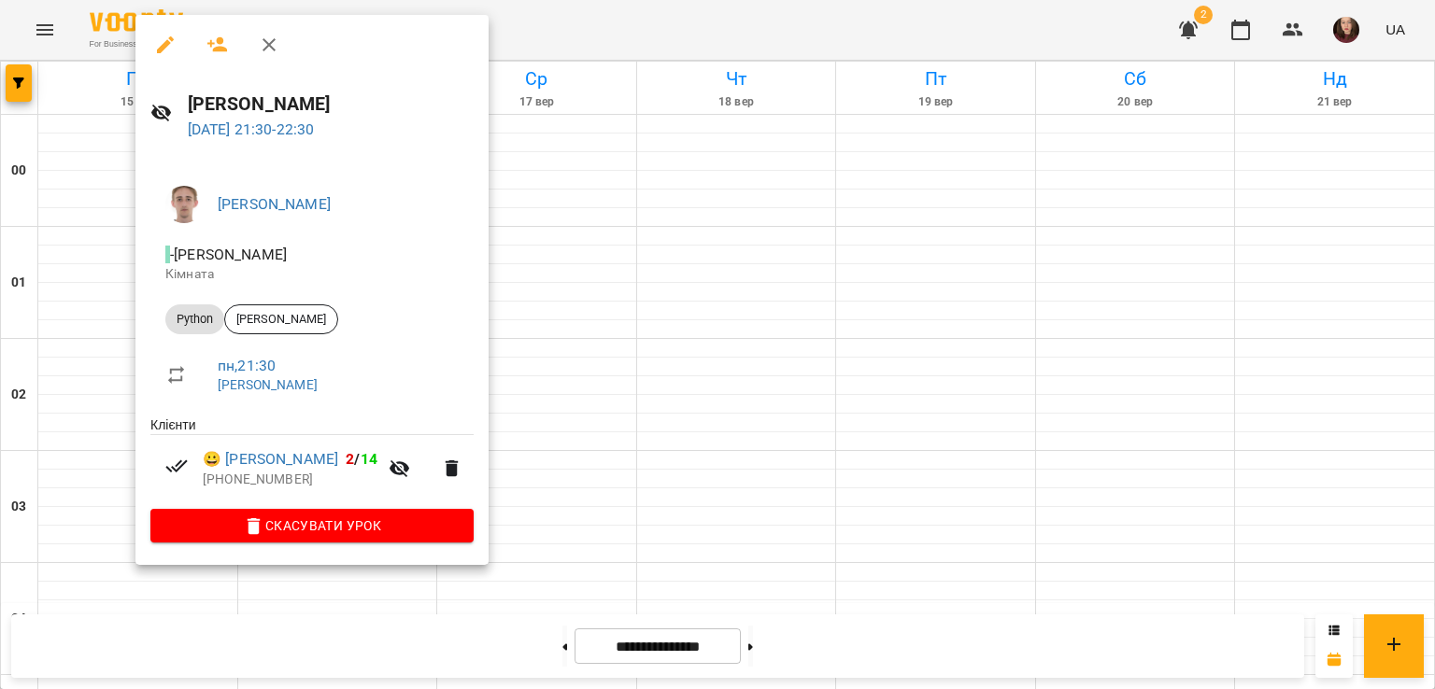
click at [574, 343] on div at bounding box center [717, 344] width 1435 height 689
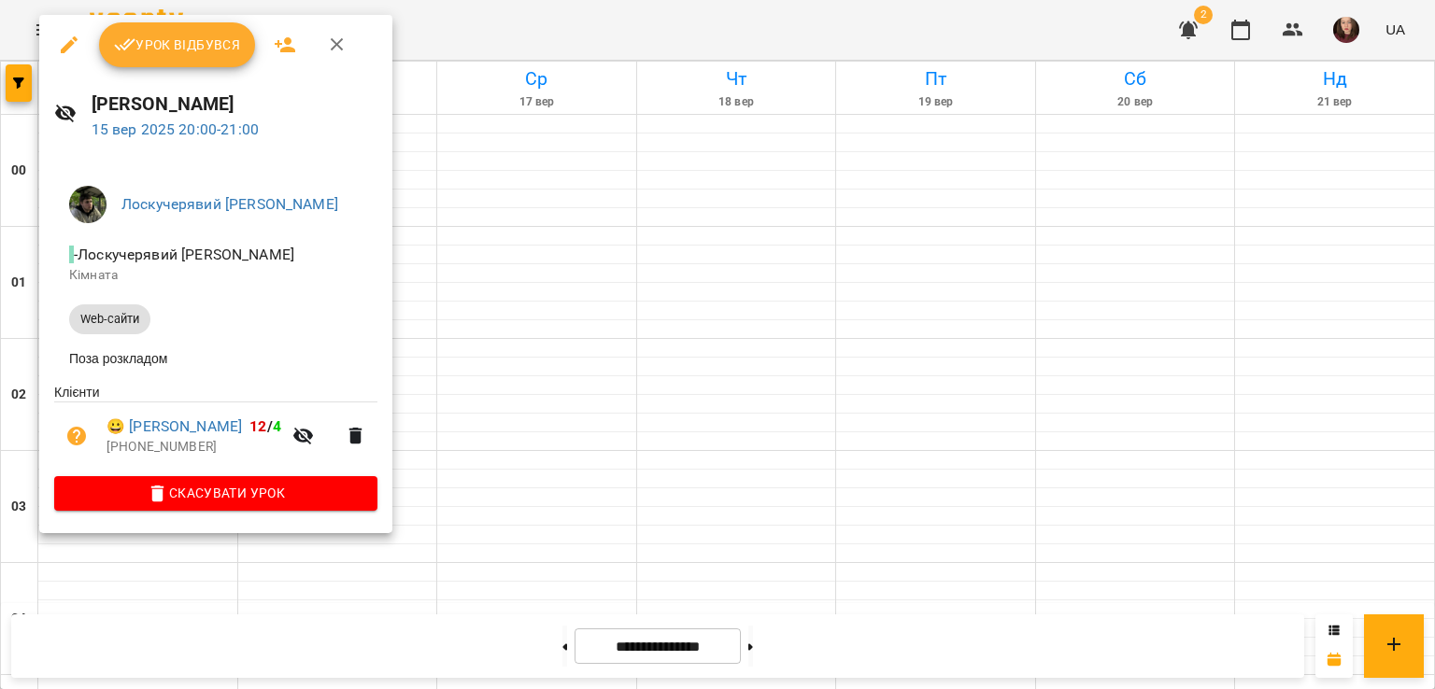
click at [501, 276] on div at bounding box center [717, 344] width 1435 height 689
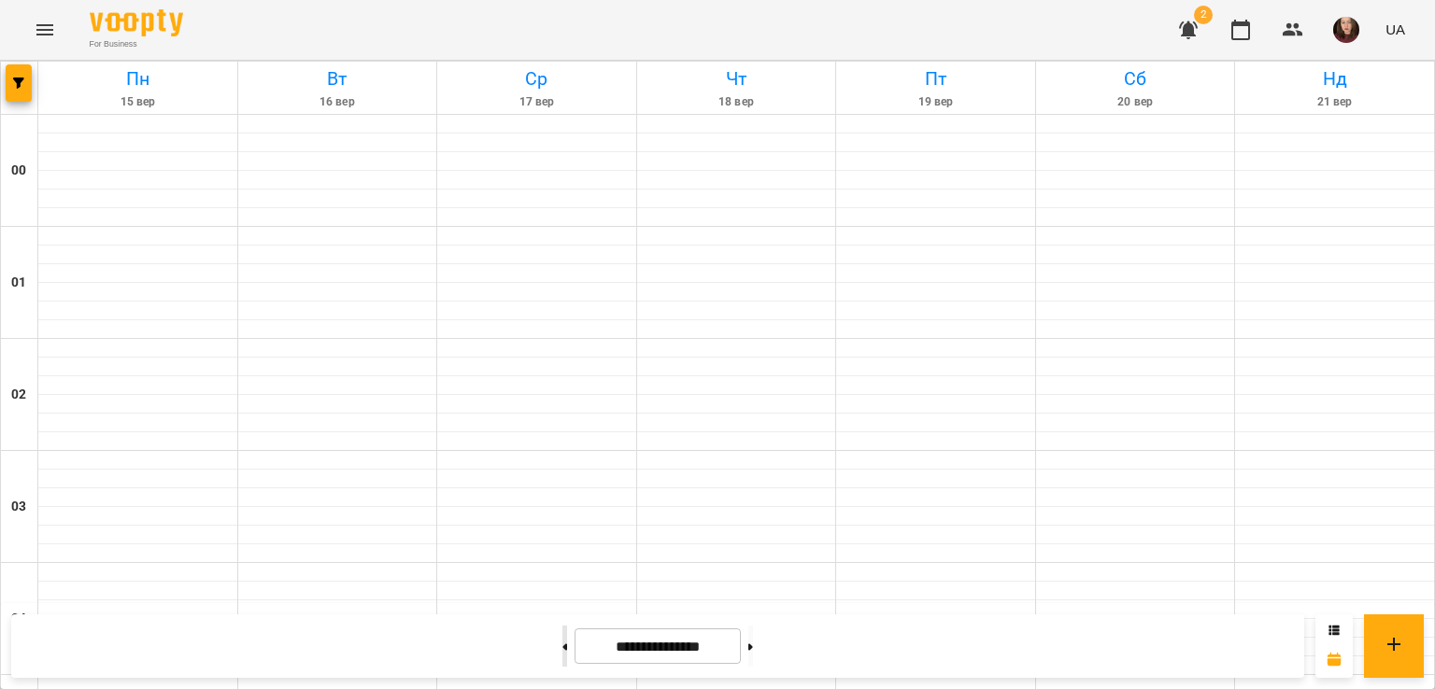
click at [562, 651] on button at bounding box center [564, 646] width 5 height 41
click at [753, 645] on button at bounding box center [750, 646] width 5 height 41
type input "**********"
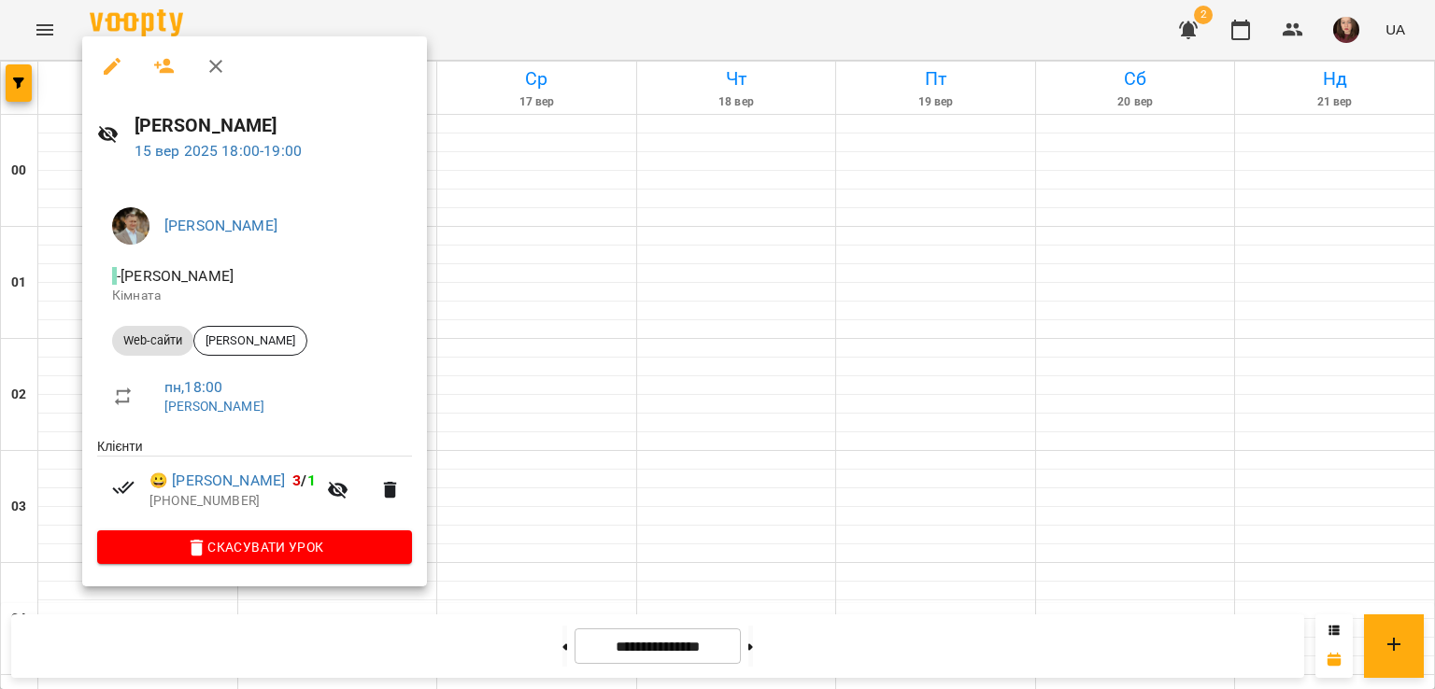
click at [557, 311] on div at bounding box center [717, 344] width 1435 height 689
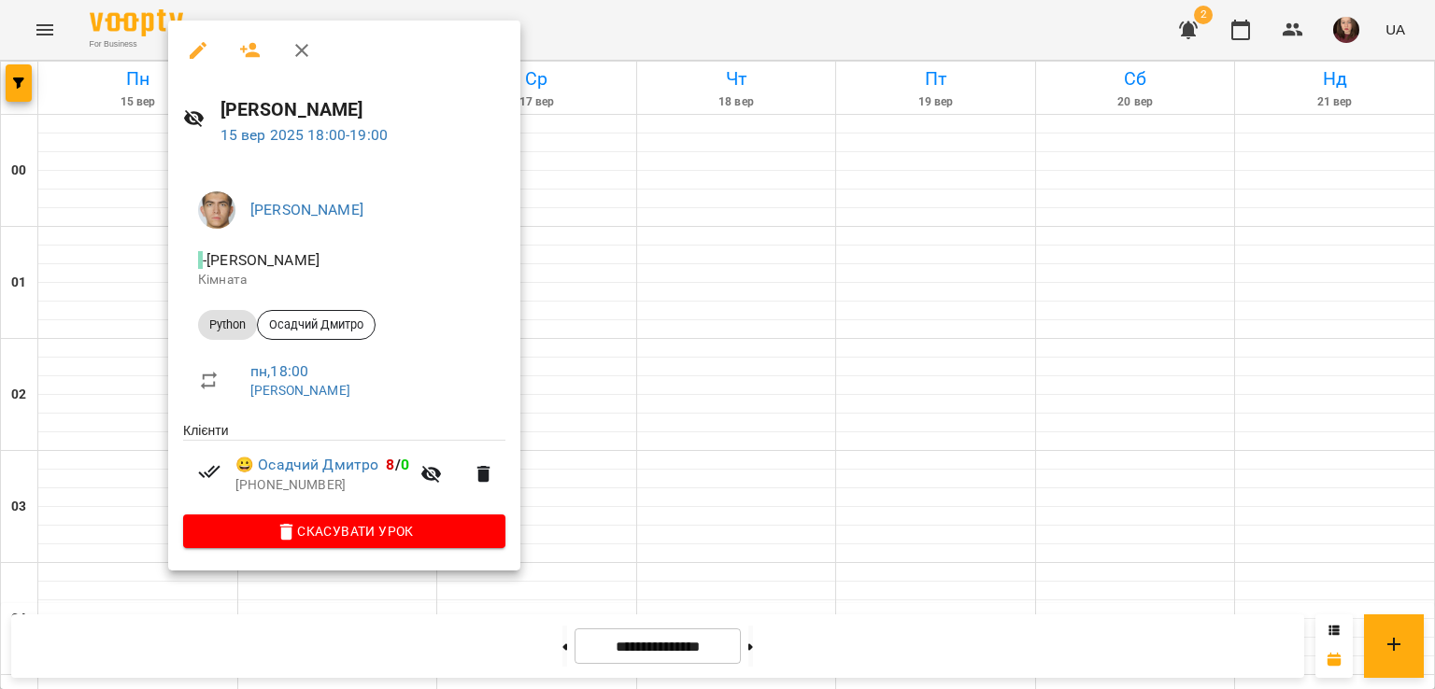
click at [583, 319] on div at bounding box center [717, 344] width 1435 height 689
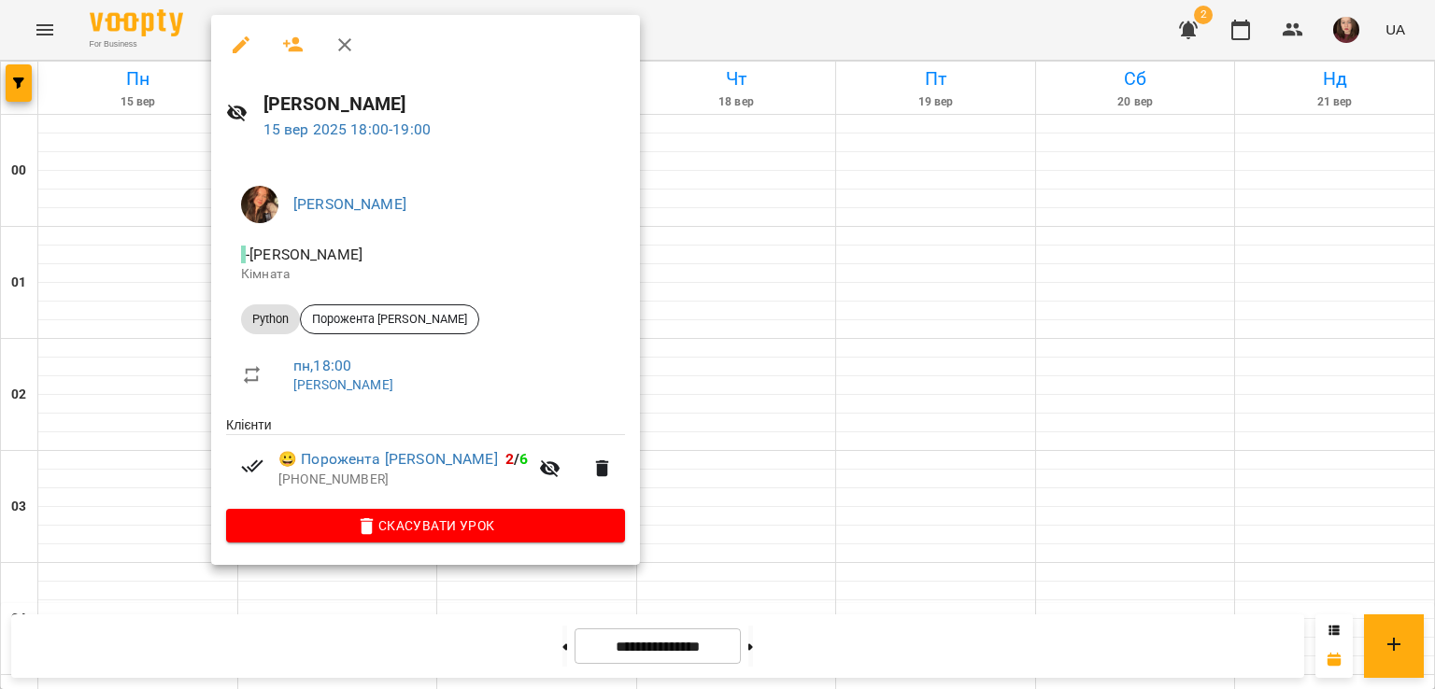
click at [587, 354] on div at bounding box center [717, 344] width 1435 height 689
